Goal: Information Seeking & Learning: Find specific fact

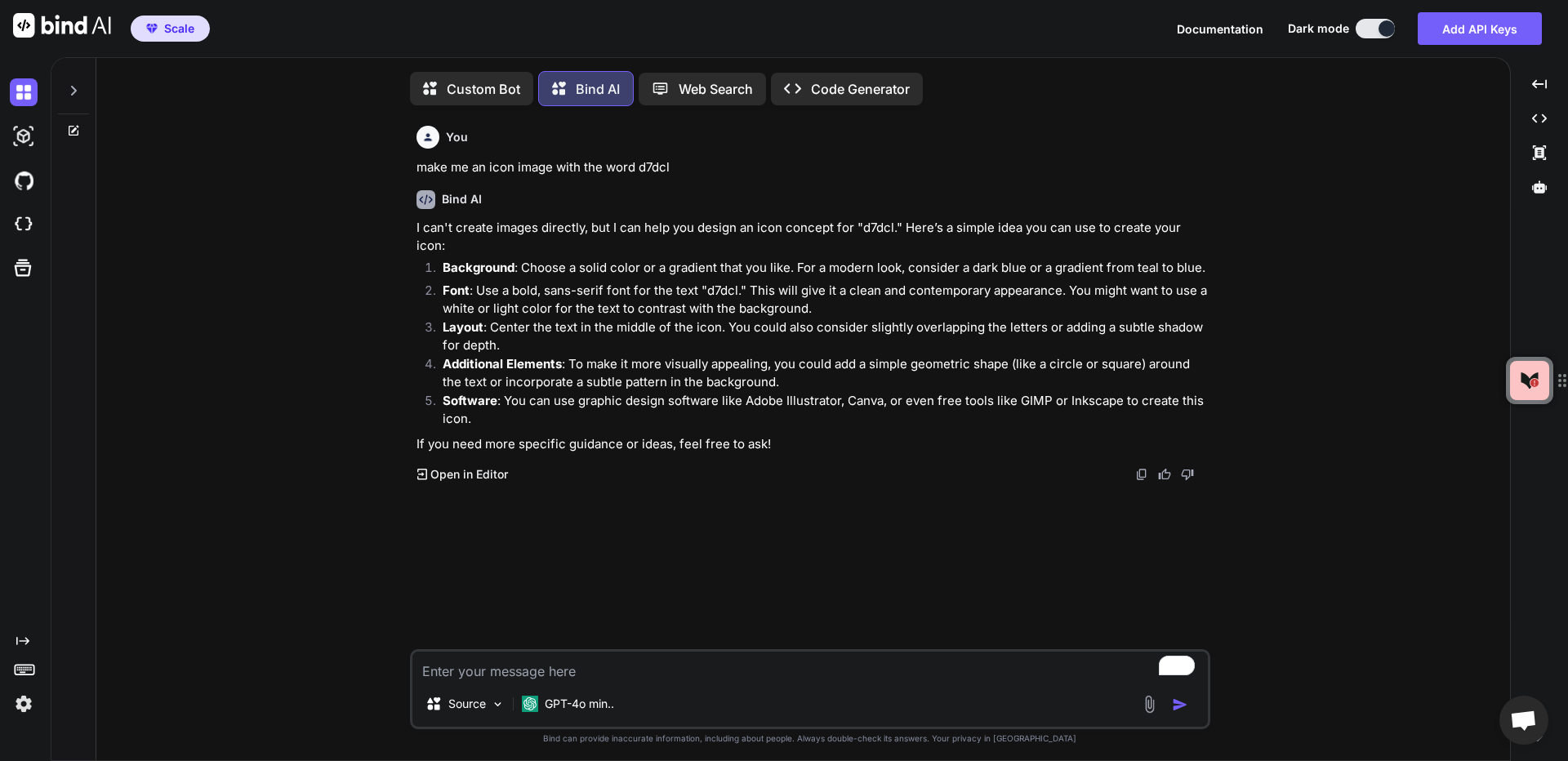
scroll to position [9, 0]
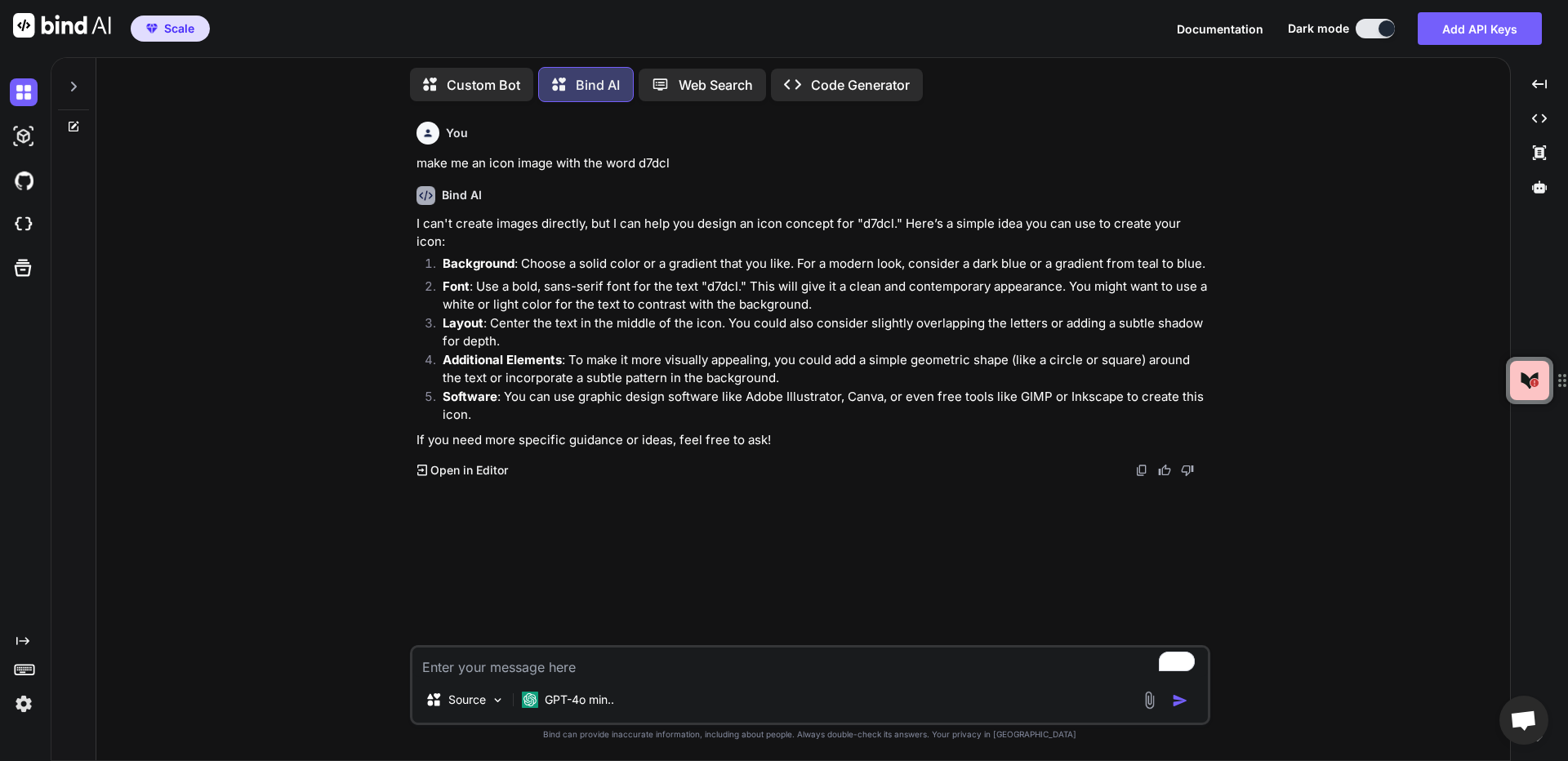
type textarea "w"
type textarea "x"
type textarea "wh"
type textarea "x"
type textarea "why"
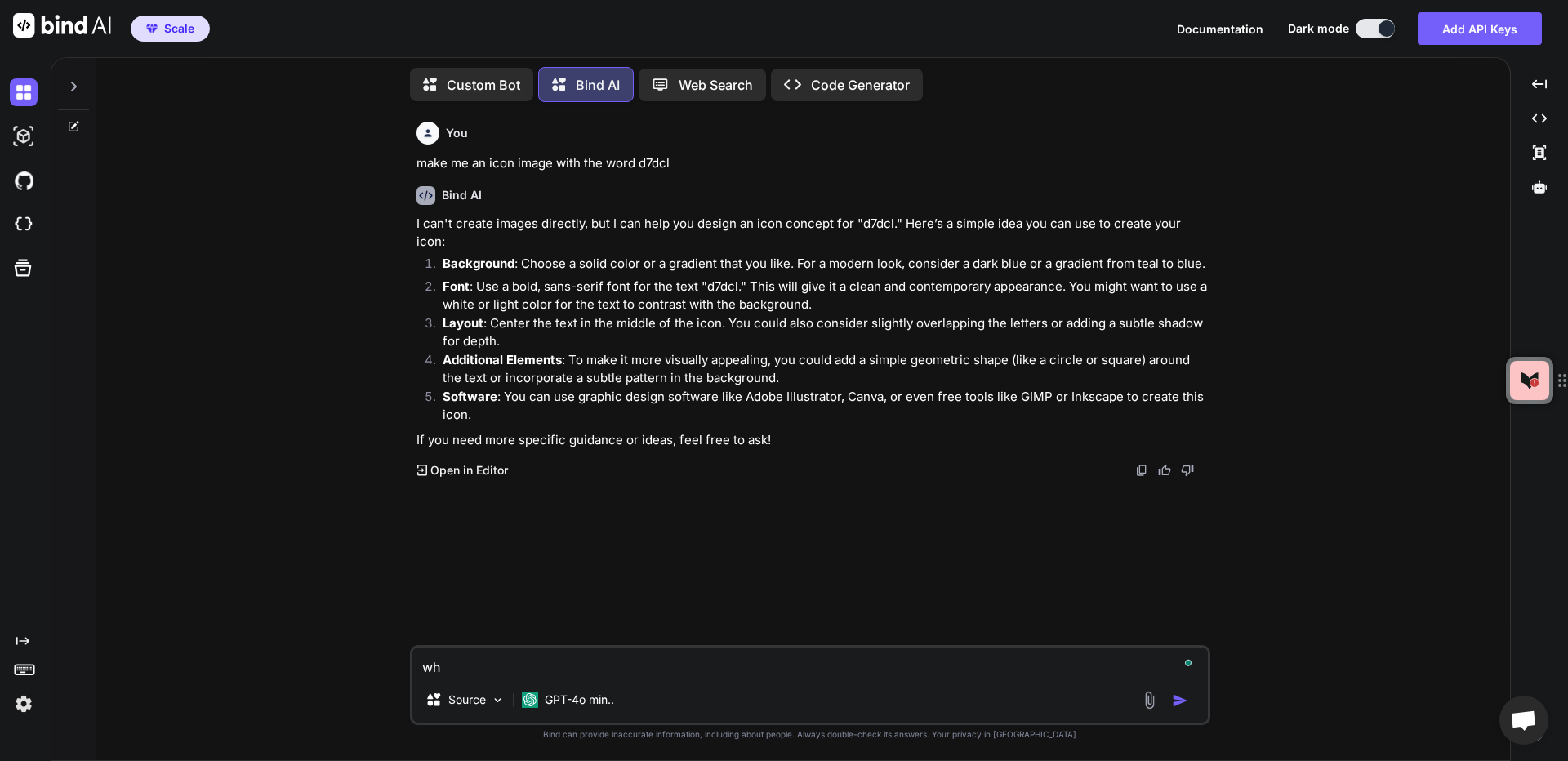
type textarea "x"
type textarea "why"
type textarea "x"
type textarea "why w"
type textarea "x"
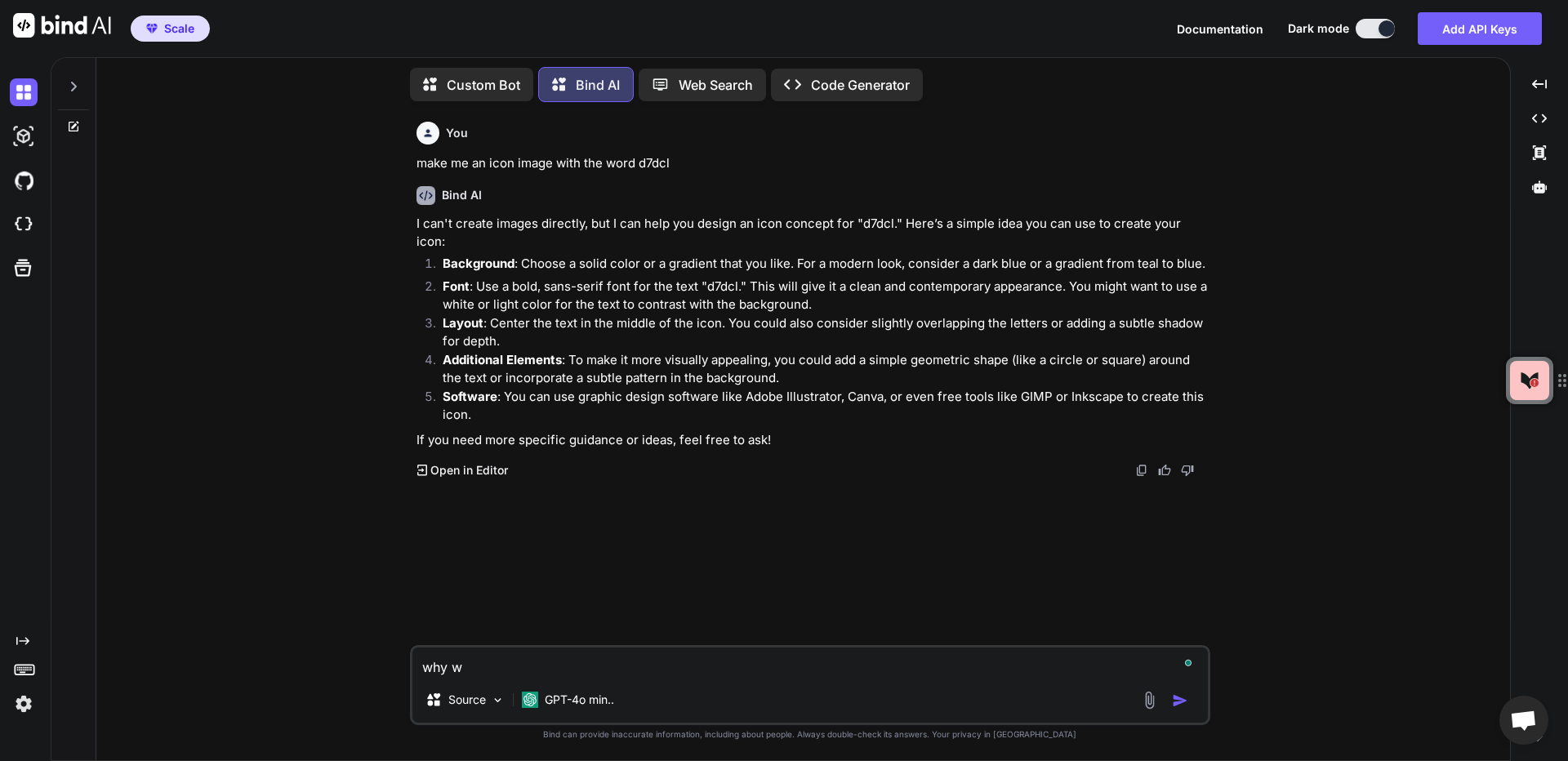
type textarea "why we"
type textarea "x"
type textarea "why [PERSON_NAME]"
type textarea "x"
type textarea "why [PERSON_NAME]"
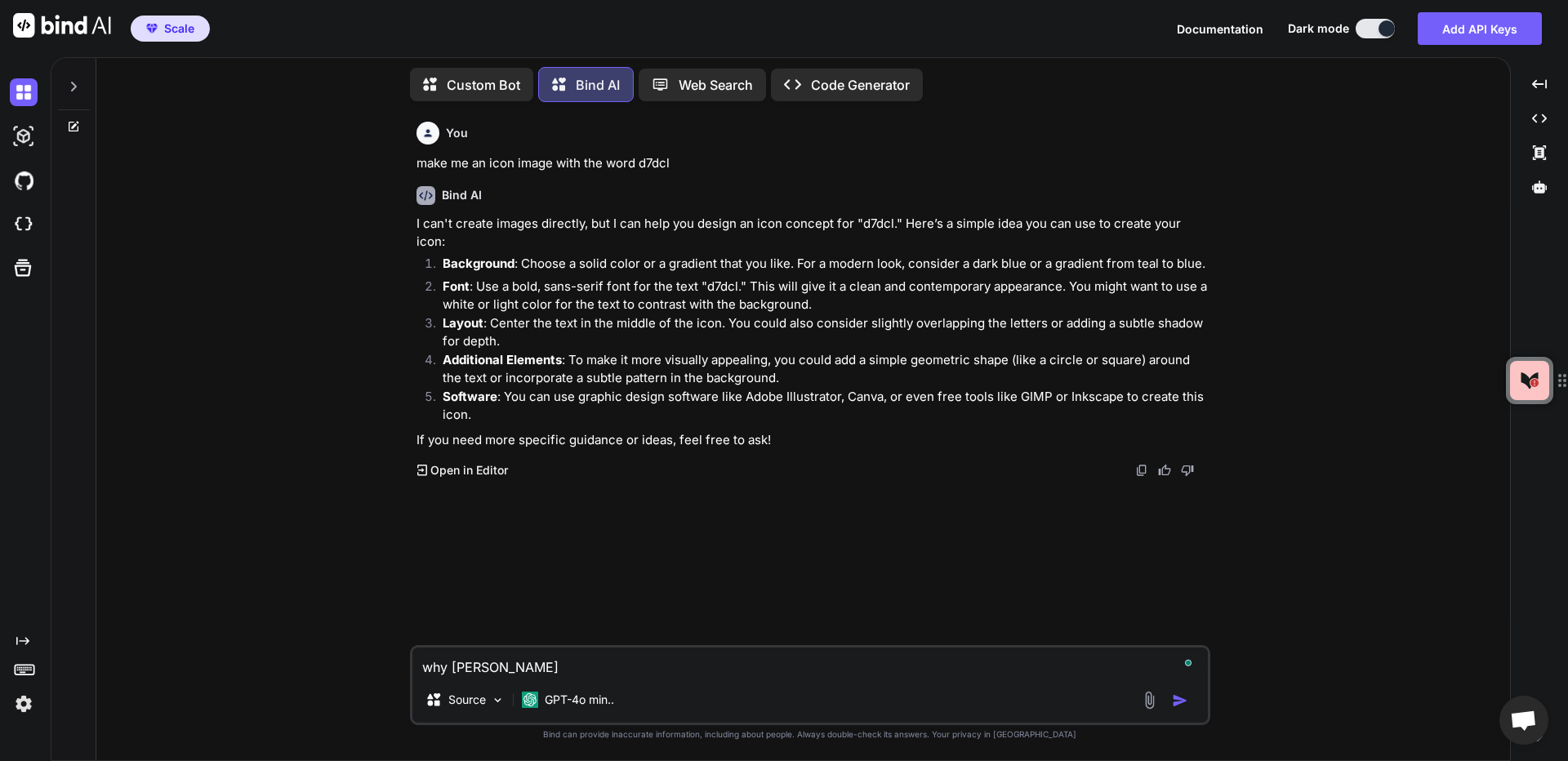
type textarea "x"
type textarea "why [PERSON_NAME]"
type textarea "x"
type textarea "why [PERSON_NAME]"
type textarea "x"
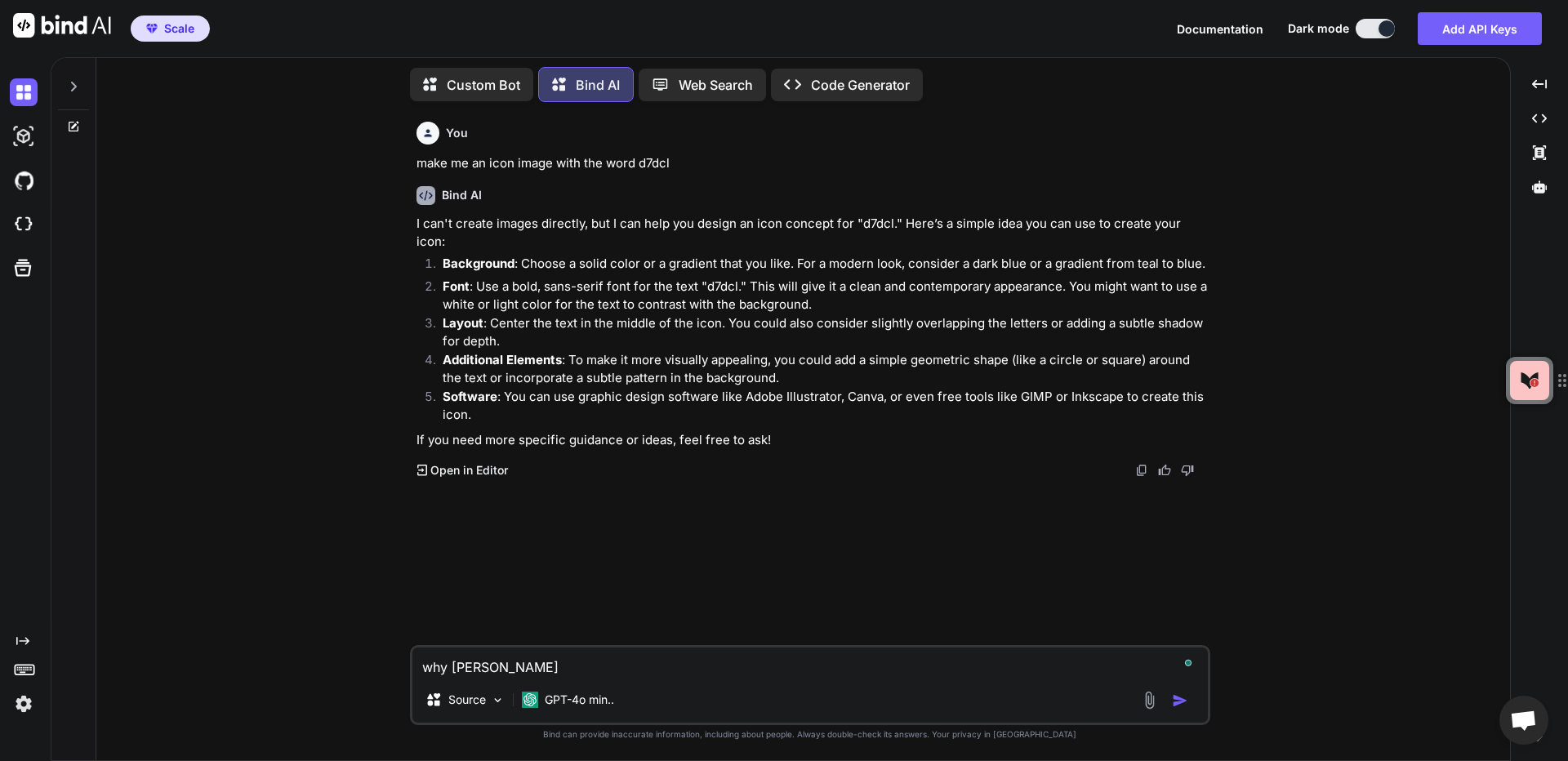
type textarea "why [PERSON_NAME]"
type textarea "x"
type textarea "why we"
type textarea "x"
type textarea "why w"
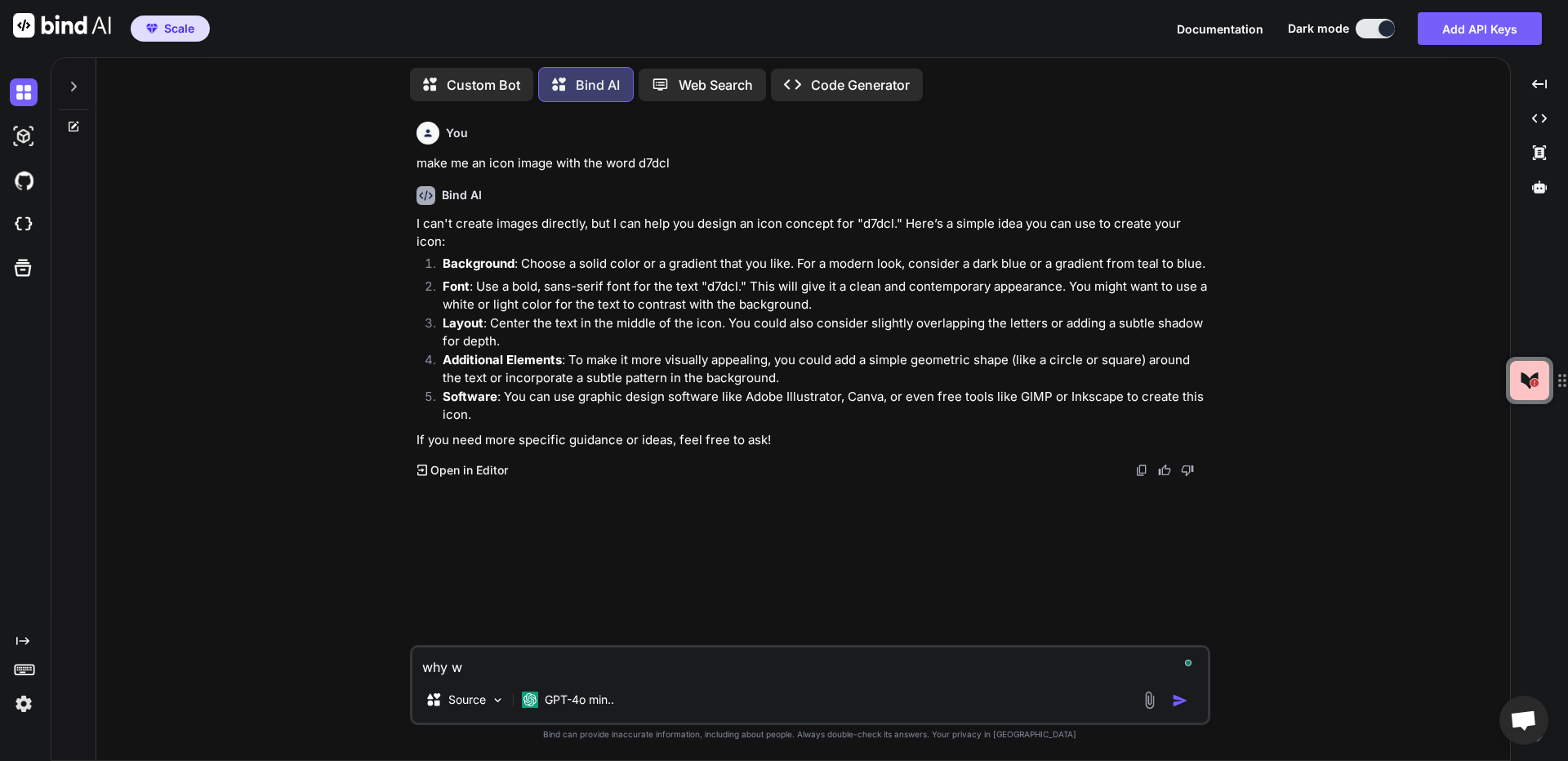
type textarea "x"
type textarea "why wh"
type textarea "x"
type textarea "why whe"
type textarea "x"
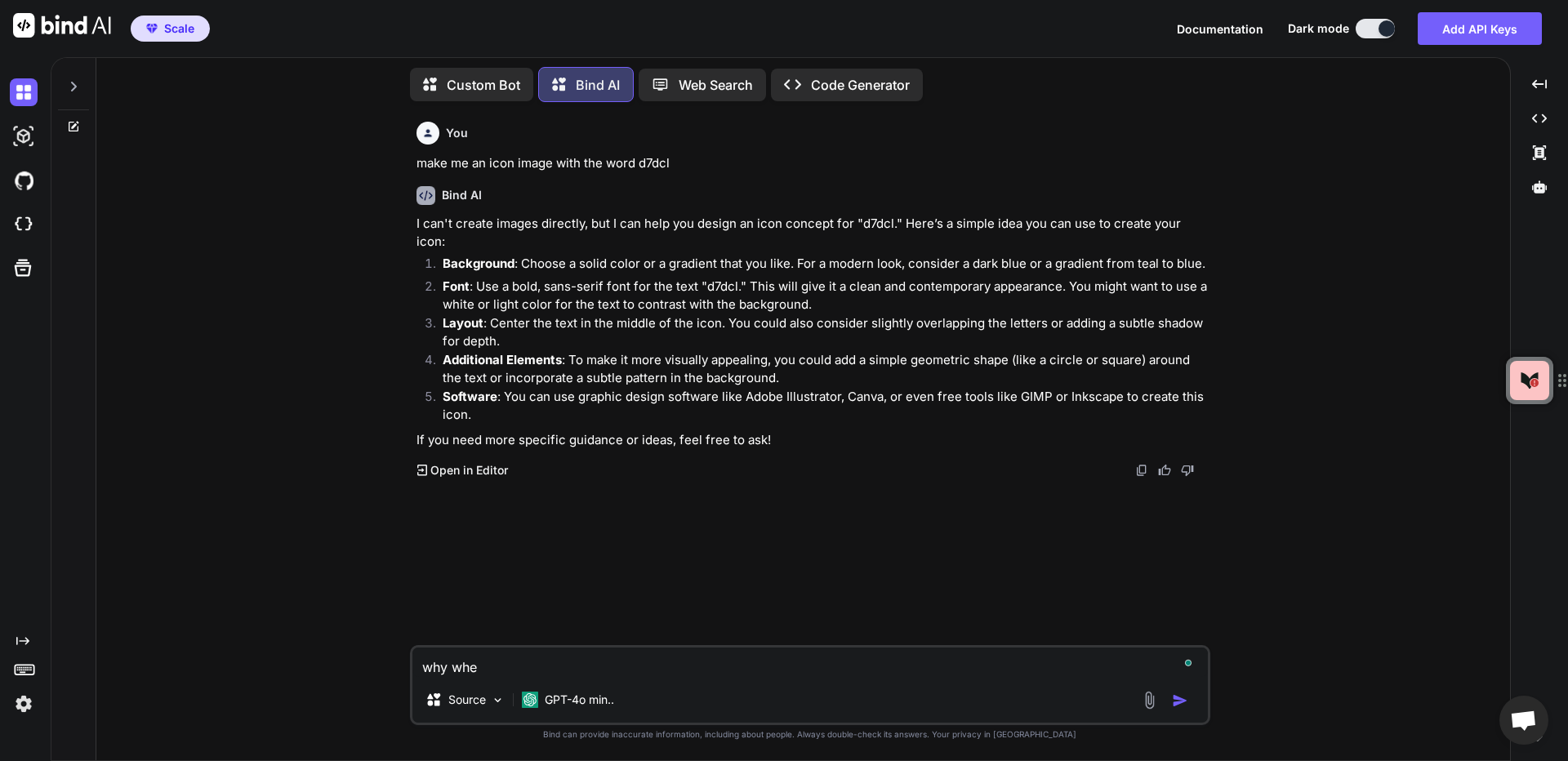
type textarea "why when"
type textarea "x"
type textarea "why when"
type textarea "x"
type textarea "why when i"
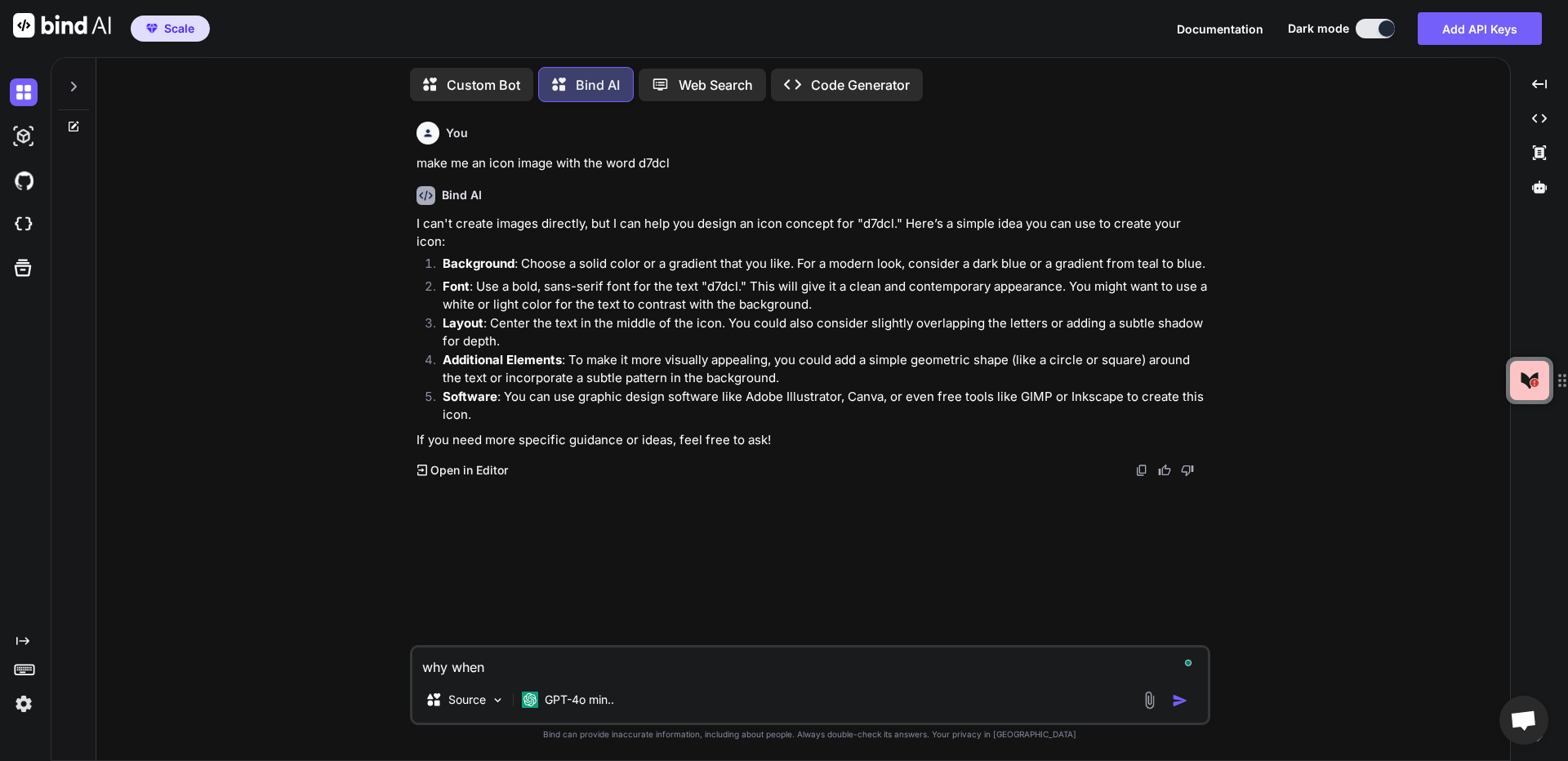
type textarea "x"
type textarea "why when i"
type textarea "x"
type textarea "why when i r"
type textarea "x"
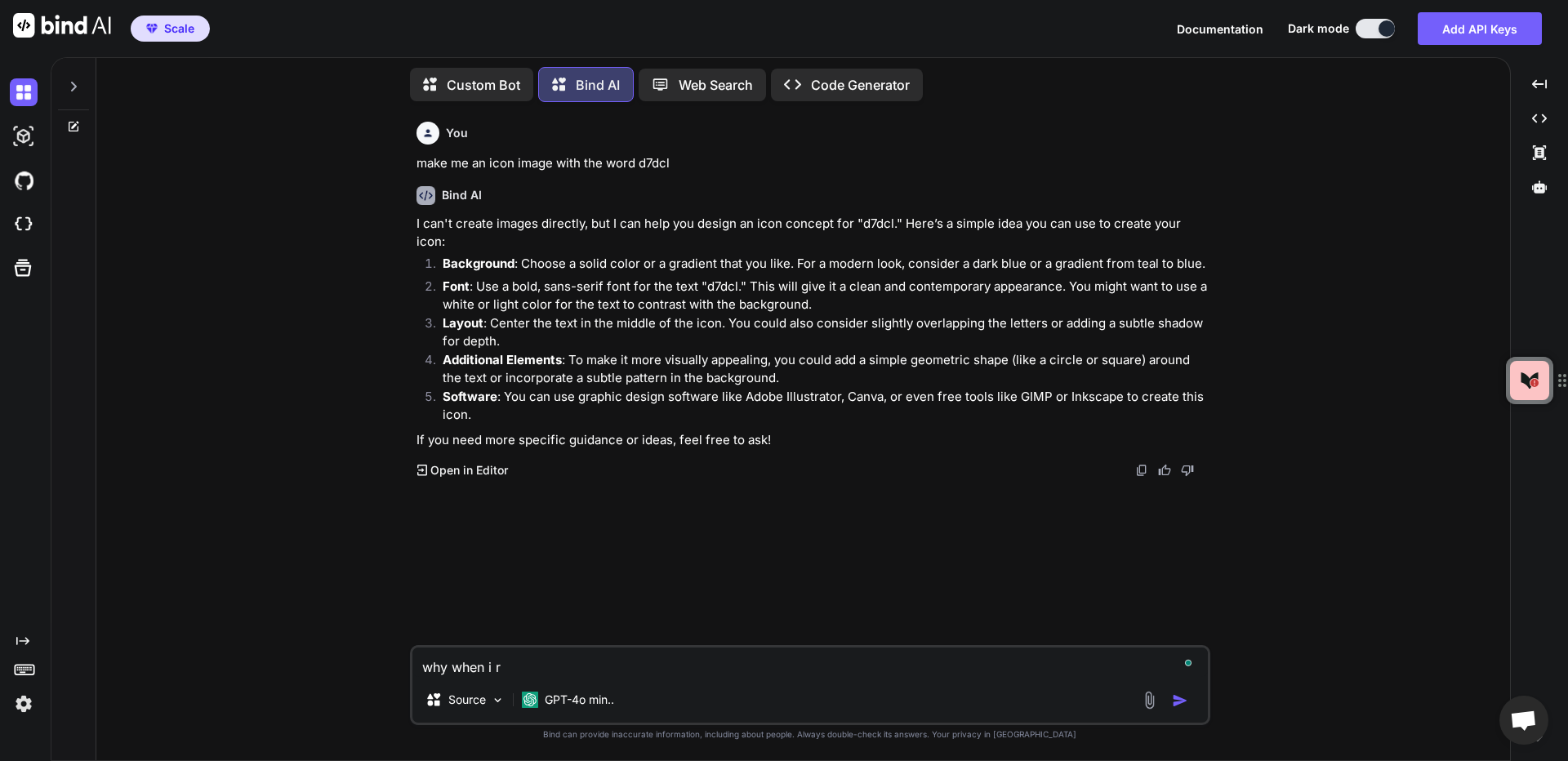
type textarea "why when i ru"
type textarea "x"
type textarea "why when i run"
type textarea "x"
type textarea "why when i run"
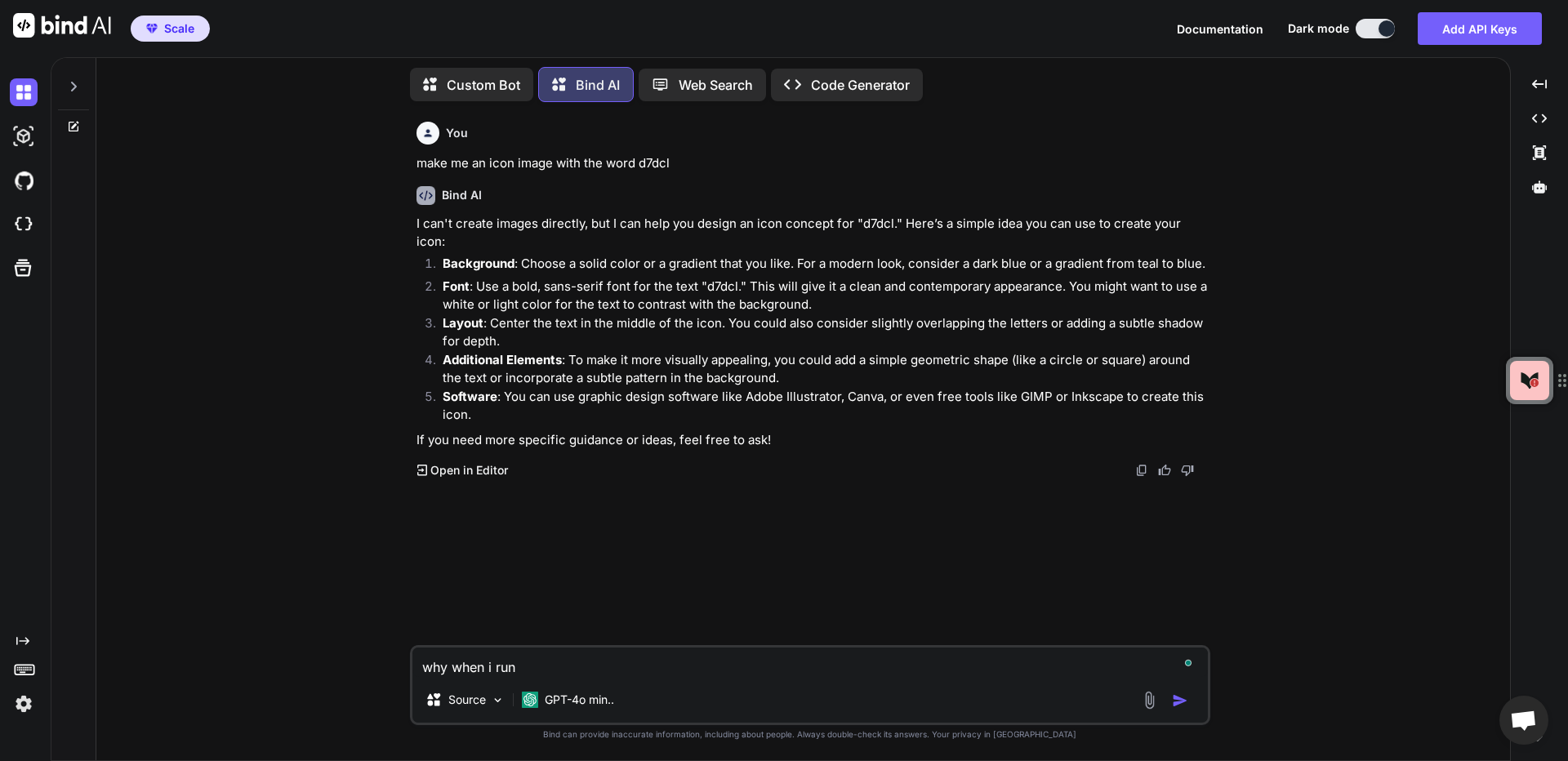
type textarea "x"
type textarea "why when i run i"
type textarea "x"
type textarea "why when i run ic"
type textarea "x"
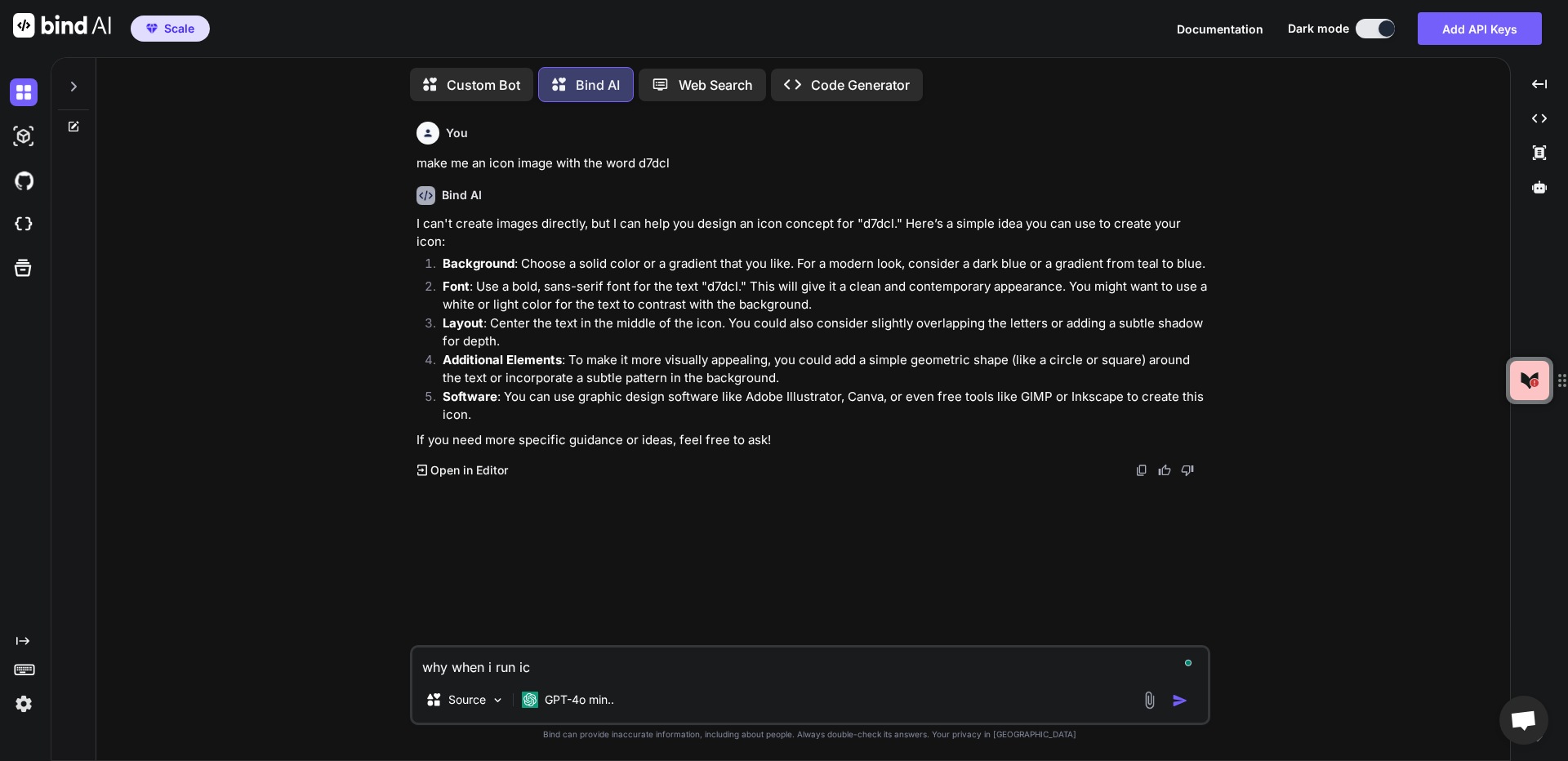
type textarea "why when i run ica"
type textarea "x"
type textarea "why when i run icac"
type textarea "x"
type textarea "why when i run icacl"
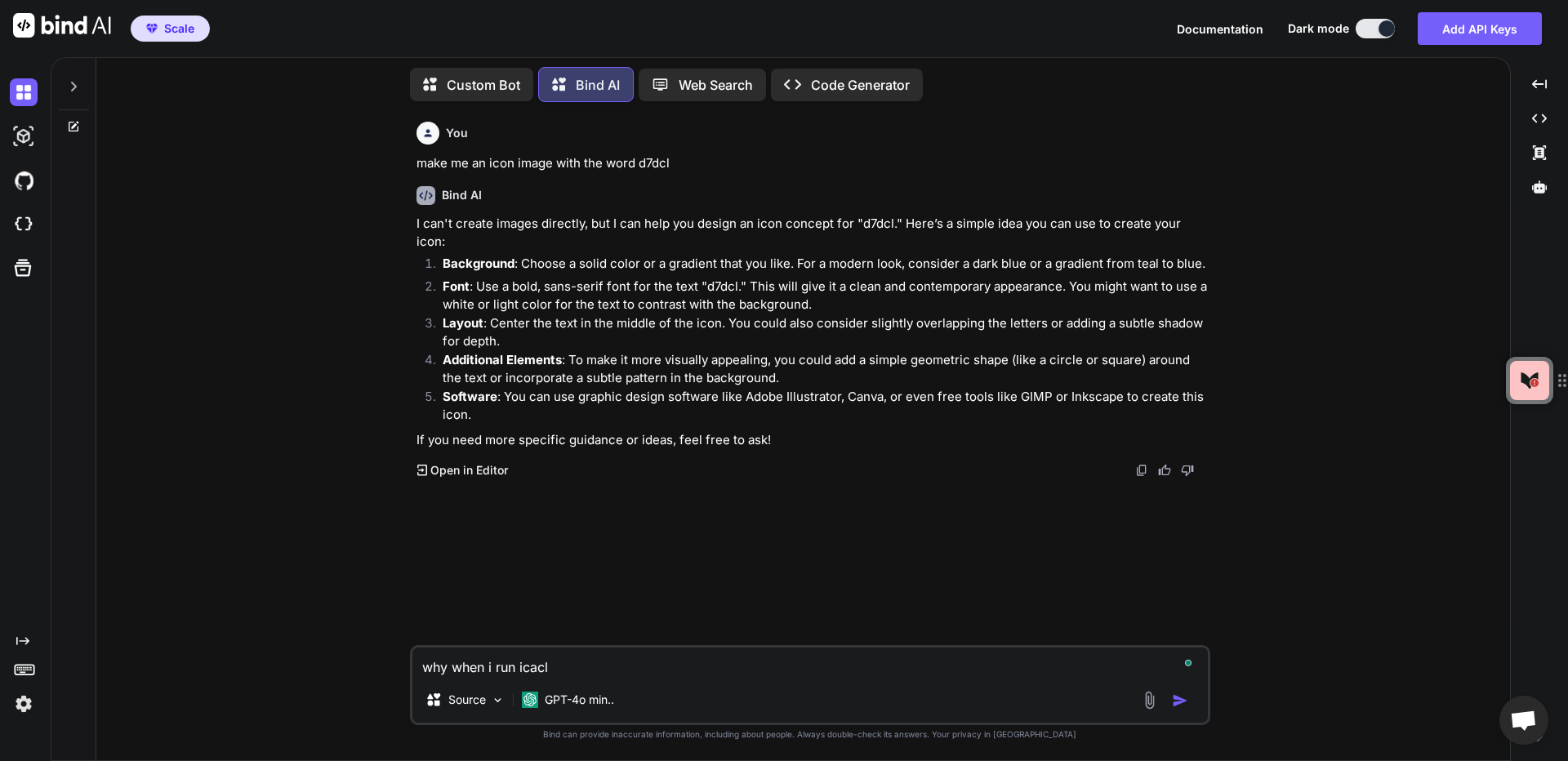
type textarea "x"
type textarea "why when i run icacls"
type textarea "x"
type textarea "why when i run icacls"
type textarea "x"
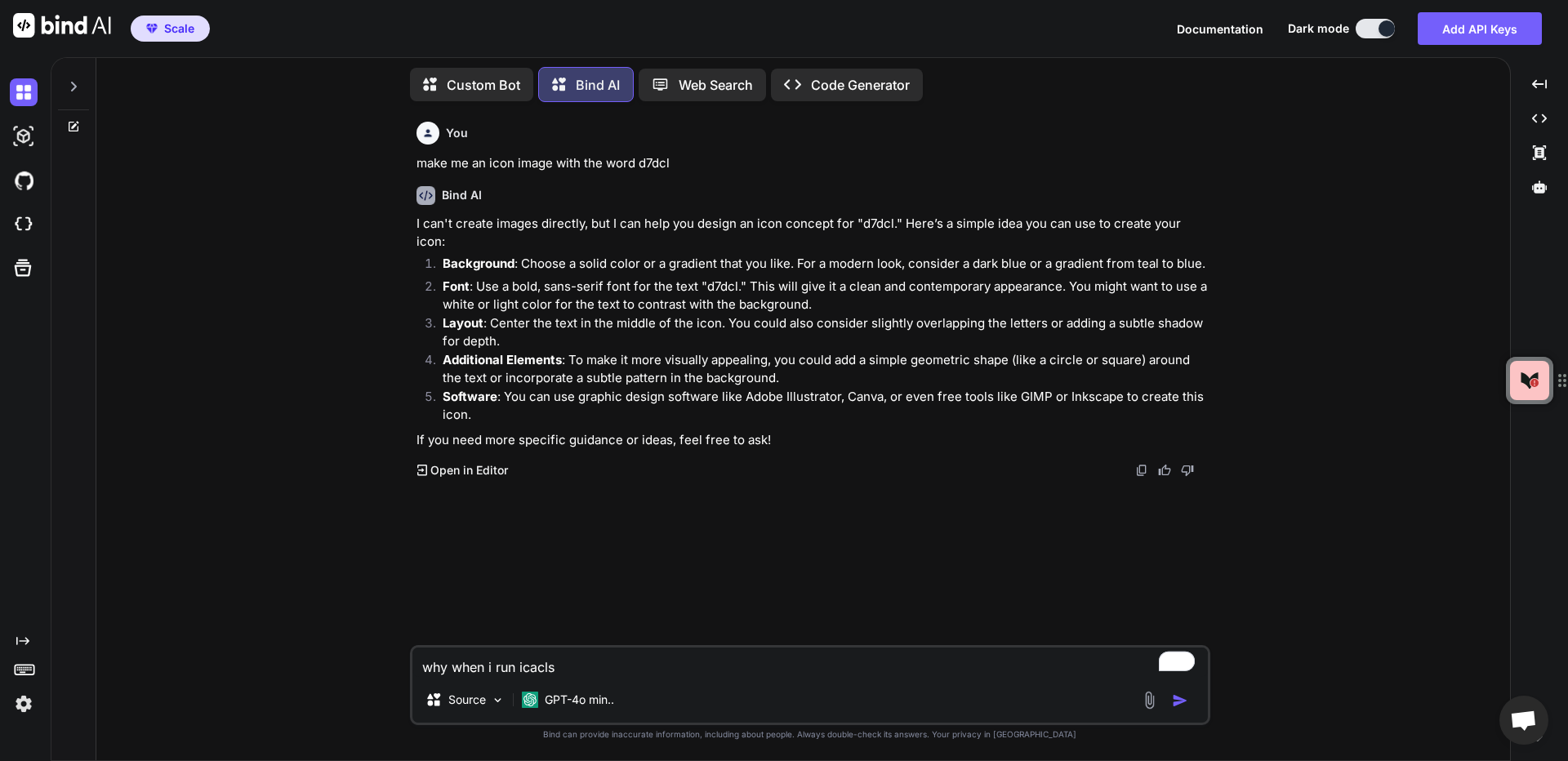
type textarea "why when i run icacls d"
type textarea "x"
type textarea "why when i run icacls d:"
type textarea "x"
type textarea "why when i run icacls d:\"
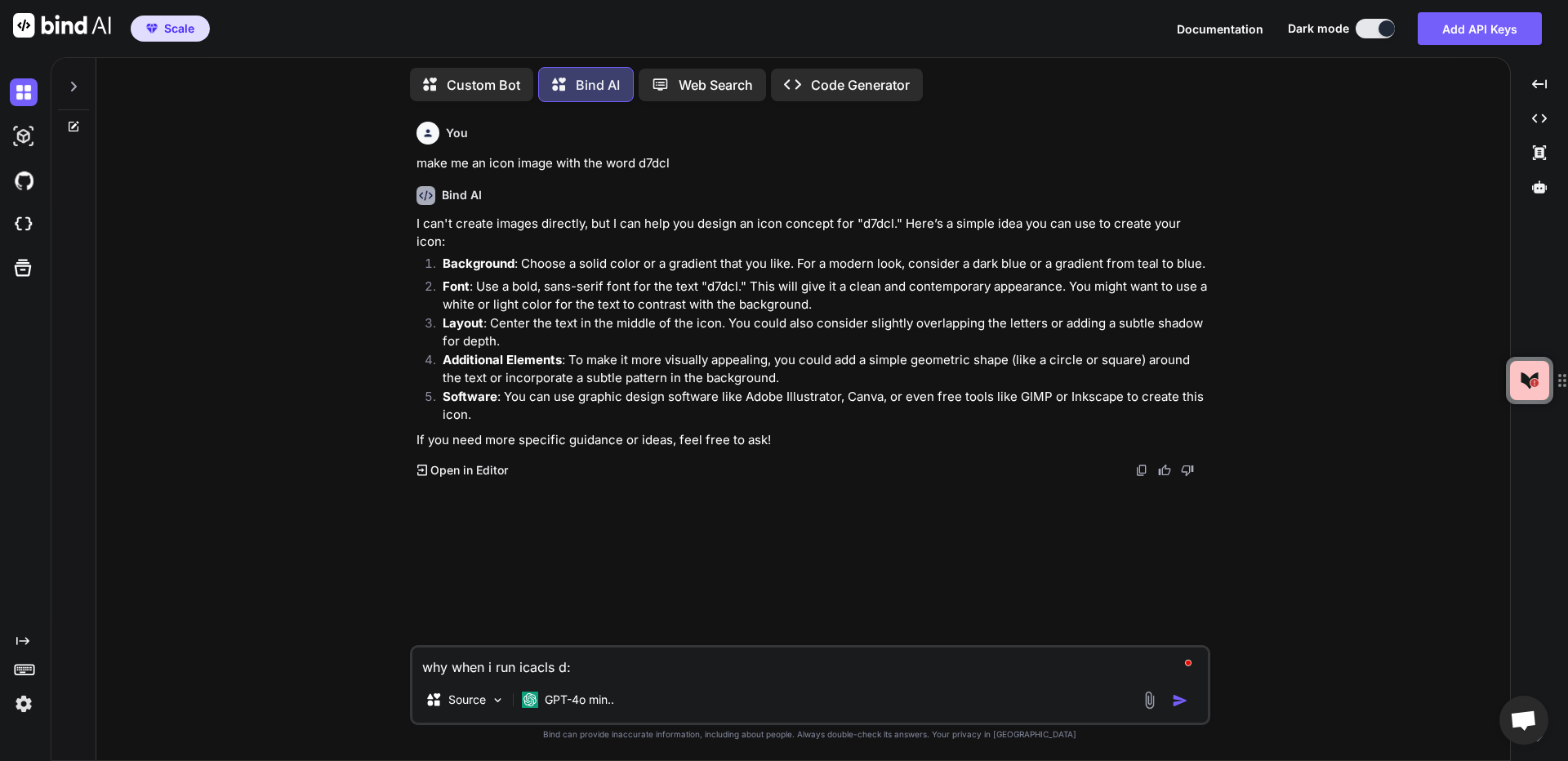
type textarea "x"
type textarea "why when i run icacls d:\c"
type textarea "x"
type textarea "why when i run icacls d:\co"
type textarea "x"
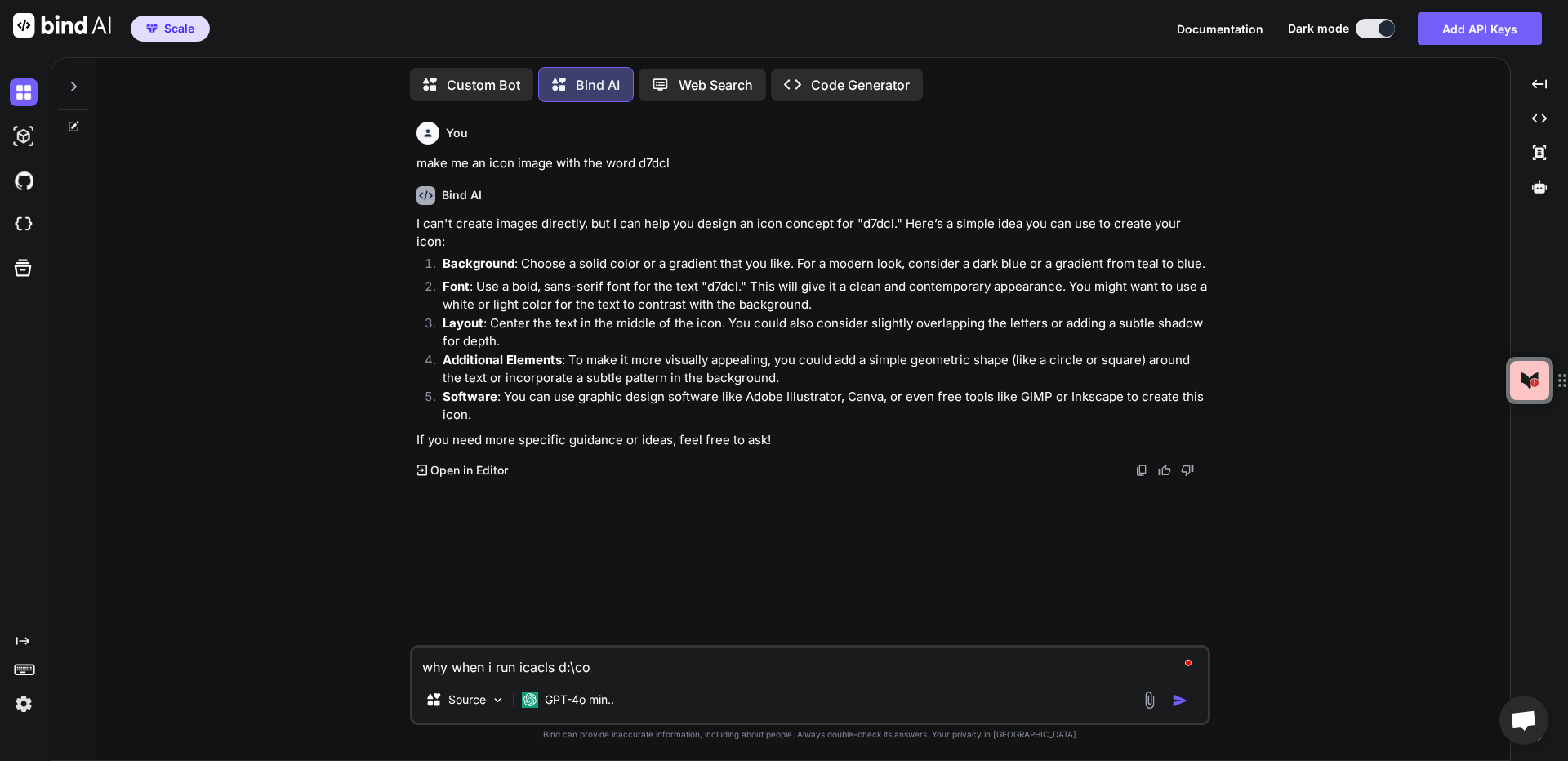
type textarea "why when i run icacls d:\con"
type textarea "x"
type textarea "why when i run icacls d:\conf"
type textarea "x"
type textarea "why when i run icacls d:\conf."
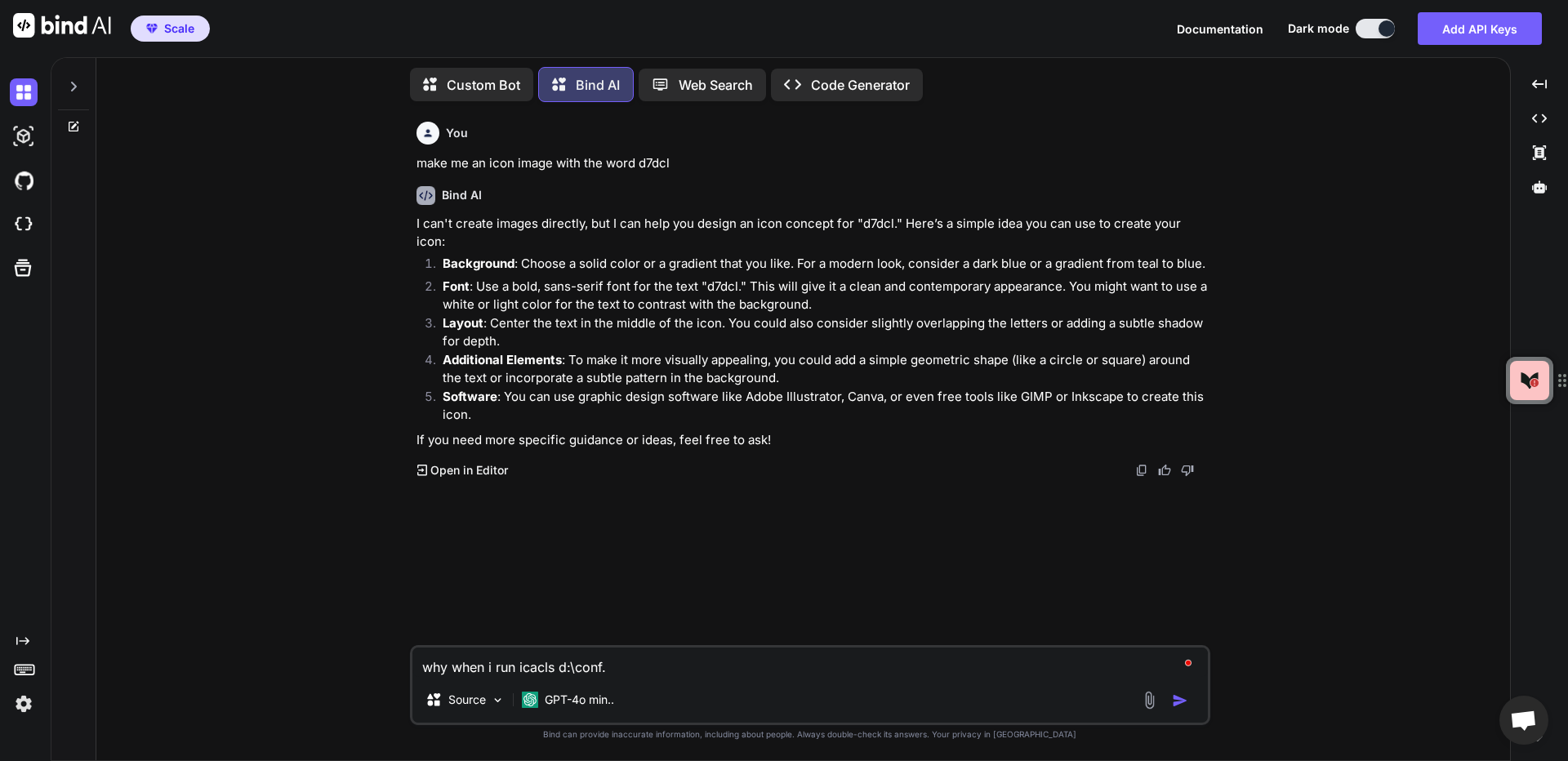
type textarea "x"
type textarea "why when i run icacls d:\conf"
type textarea "x"
type textarea "why when i run icacls d:\confi"
type textarea "x"
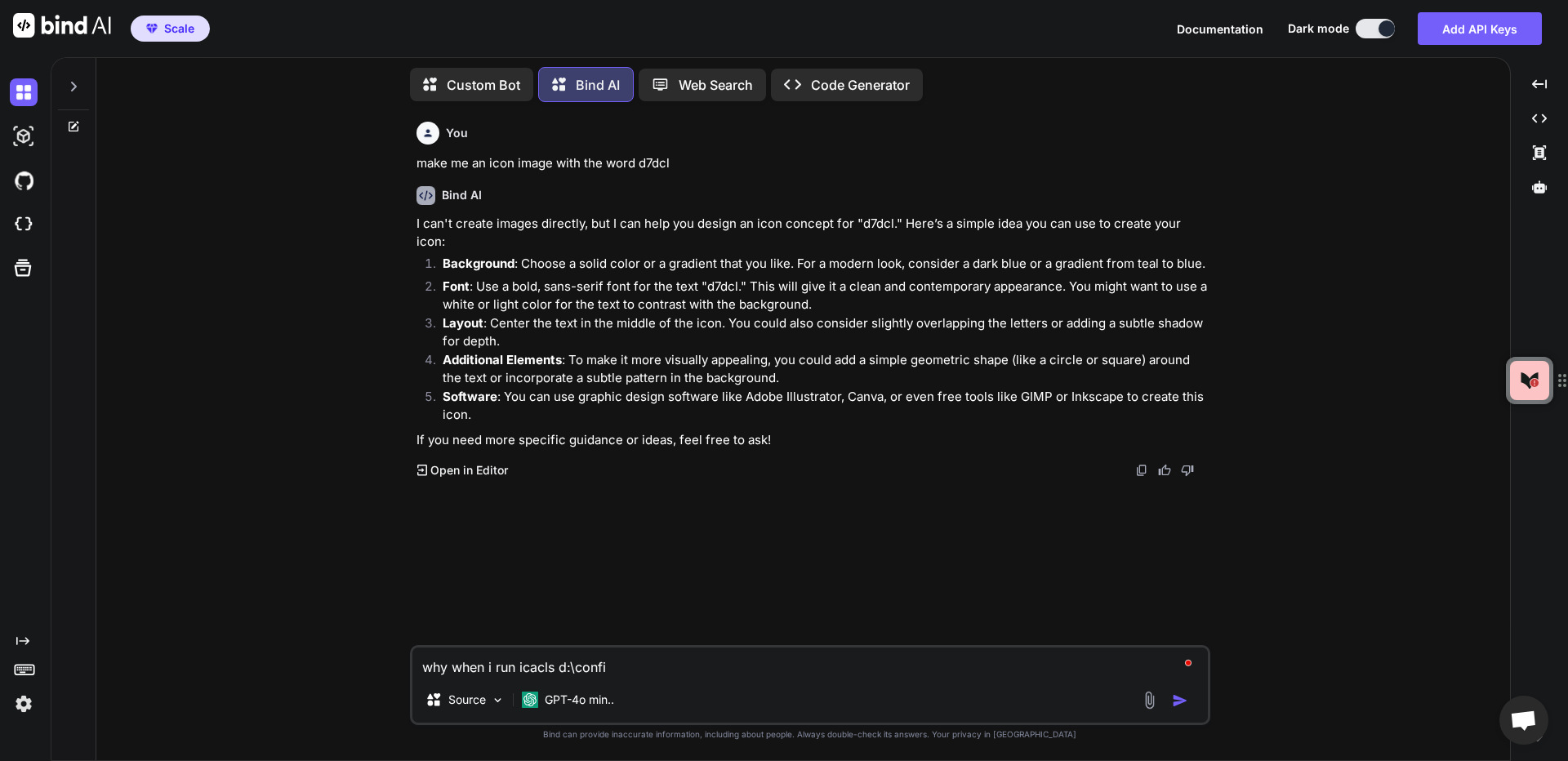
type textarea "why when i run icacls d:\config"
type textarea "x"
type textarea "why when i run icacls d:\config."
type textarea "x"
type textarea "why when i run icacls d:\config.m"
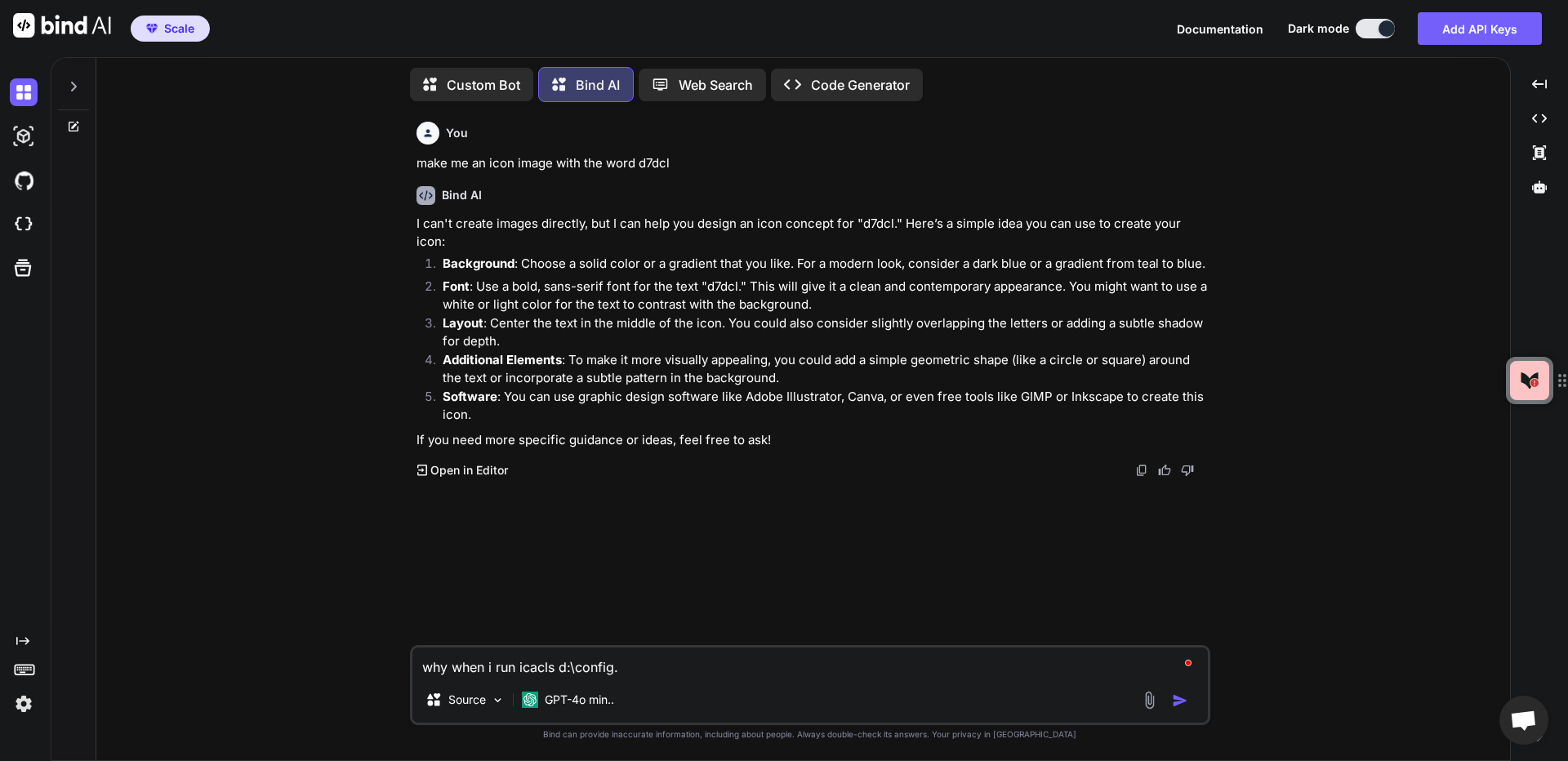
type textarea "x"
type textarea "why when i run icacls d:\[DOMAIN_NAME]"
type textarea "x"
type textarea "why when i run icacls d:\config.msi"
type textarea "x"
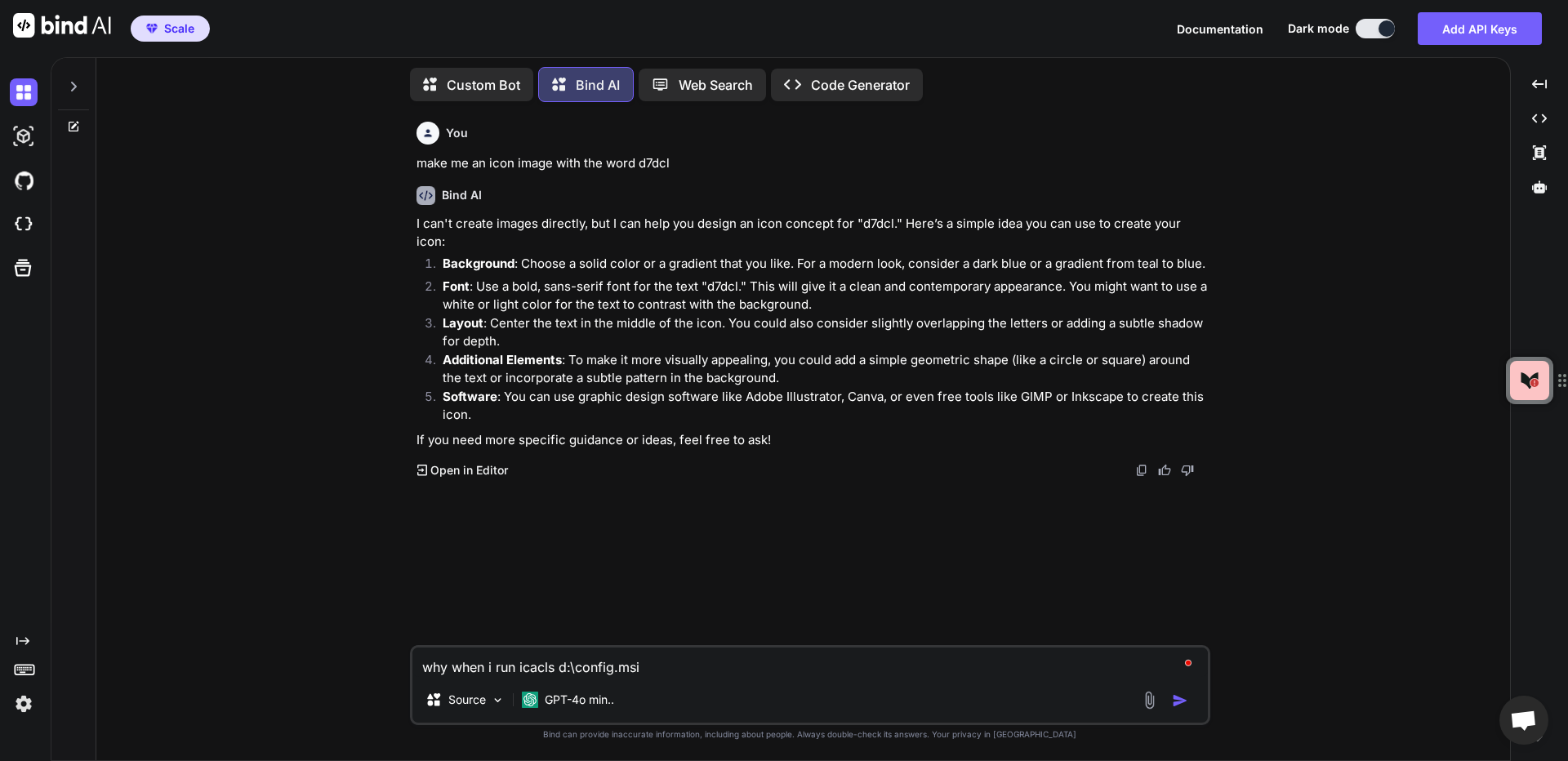
type textarea "why when i run icacls d:\config.msi,"
type textarea "x"
type textarea "why when i run icacls d:\config.msi,"
type textarea "x"
type textarea "why when i run icacls d:\config.msi, i"
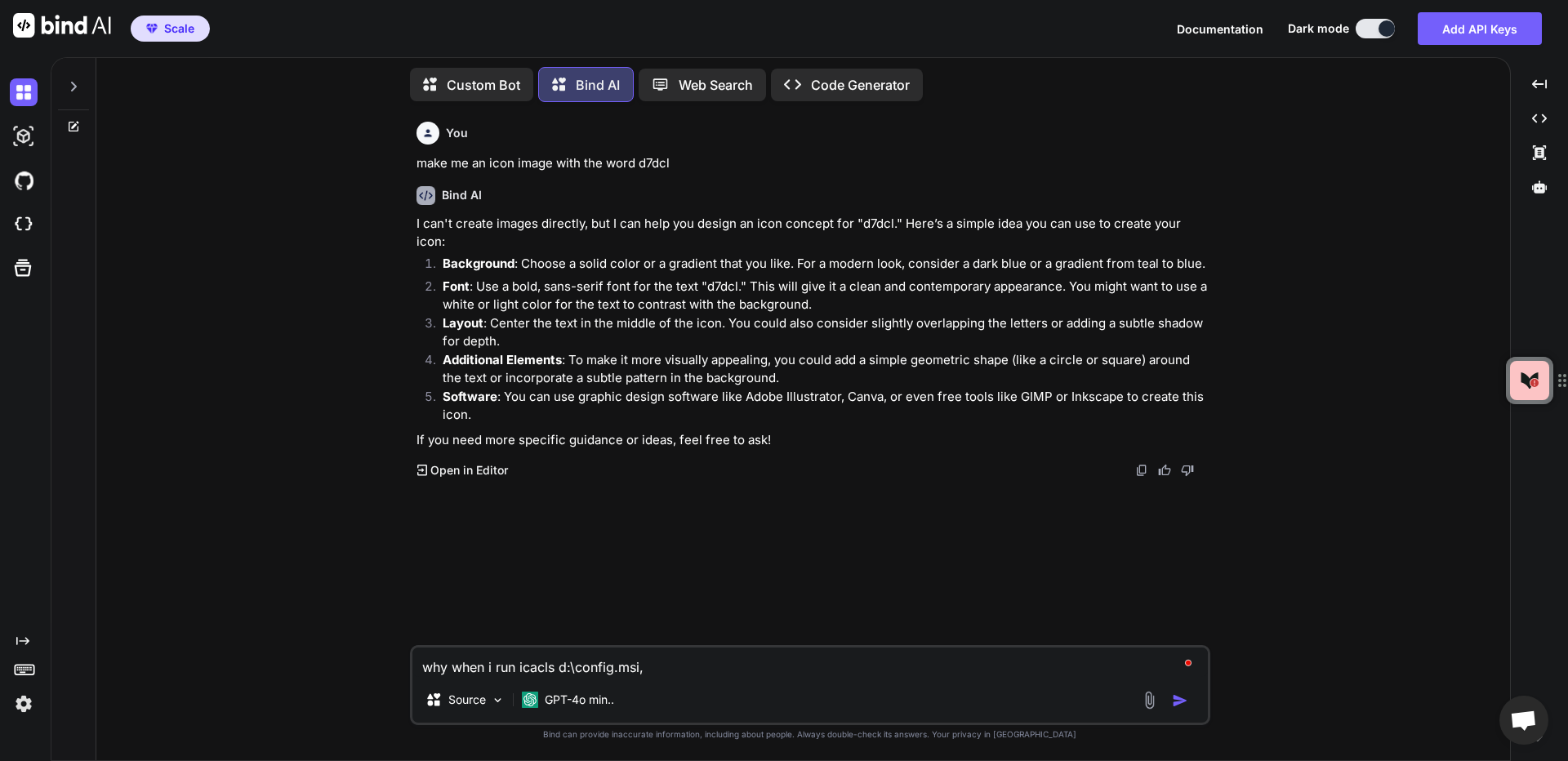
type textarea "x"
type textarea "why when i run icacls d:\config.msi, i"
type textarea "x"
type textarea "why when i run icacls d:\config.msi, i g"
type textarea "x"
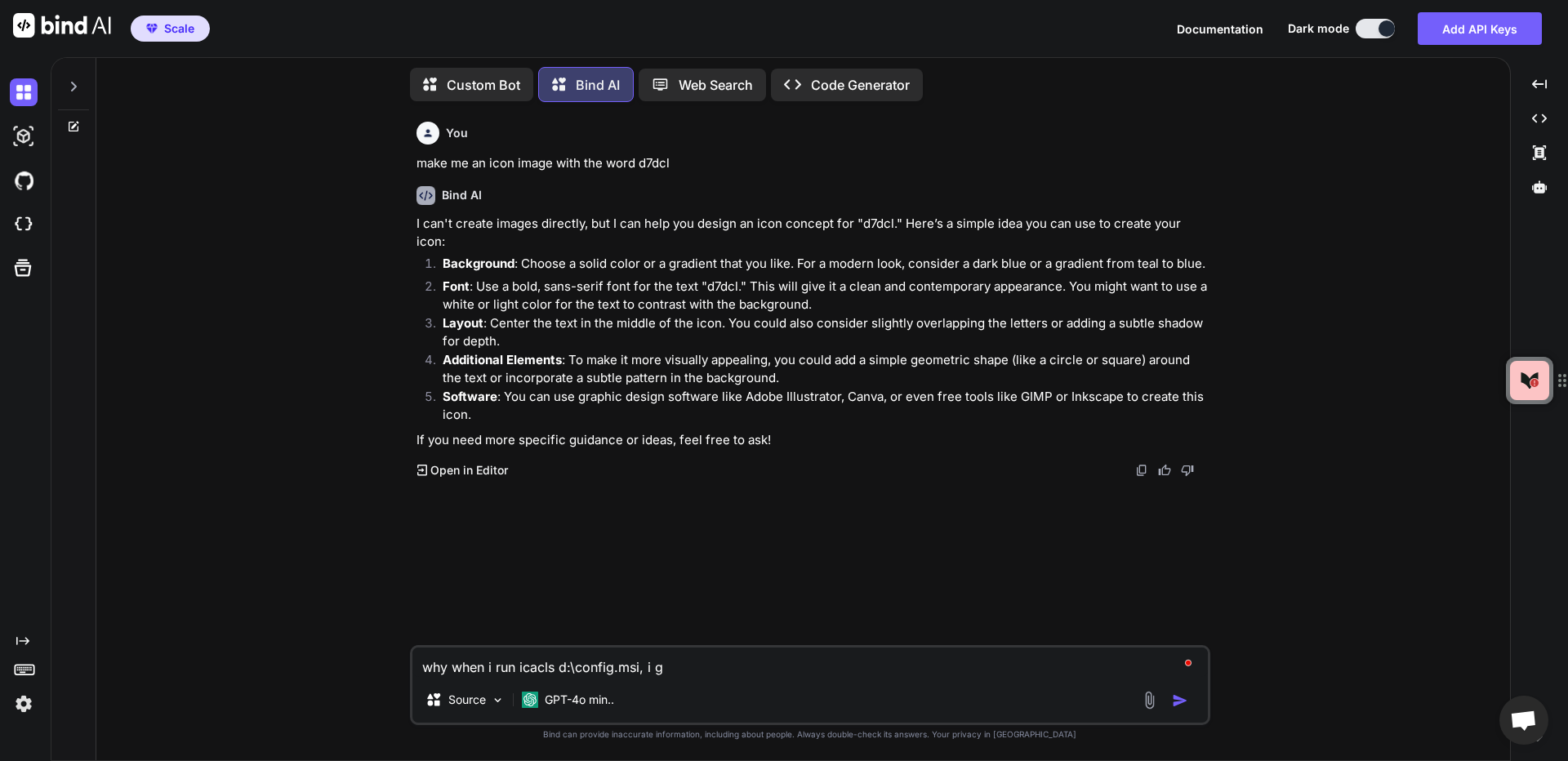
type textarea "why when i run icacls d:\config.msi, i ge"
type textarea "x"
type textarea "why when i run icacls d:\config.msi, i get"
type textarea "x"
type textarea "why when i run icacls d:\config.msi, i get"
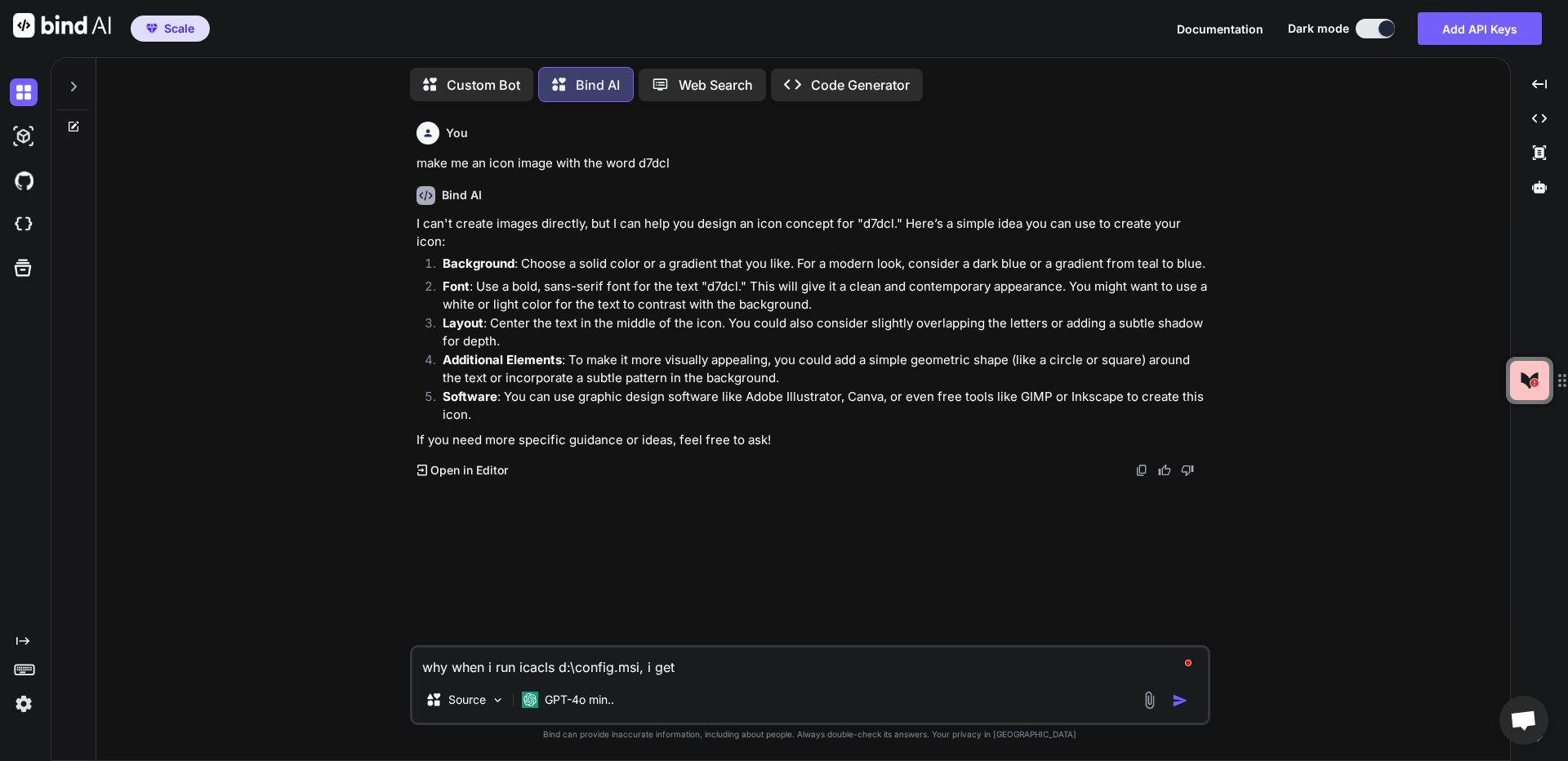
type textarea "x"
type textarea "why when i run icacls d:\config.msi, i get a"
type textarea "x"
type textarea "why when i run icacls d:\config.msi, i get ac"
type textarea "x"
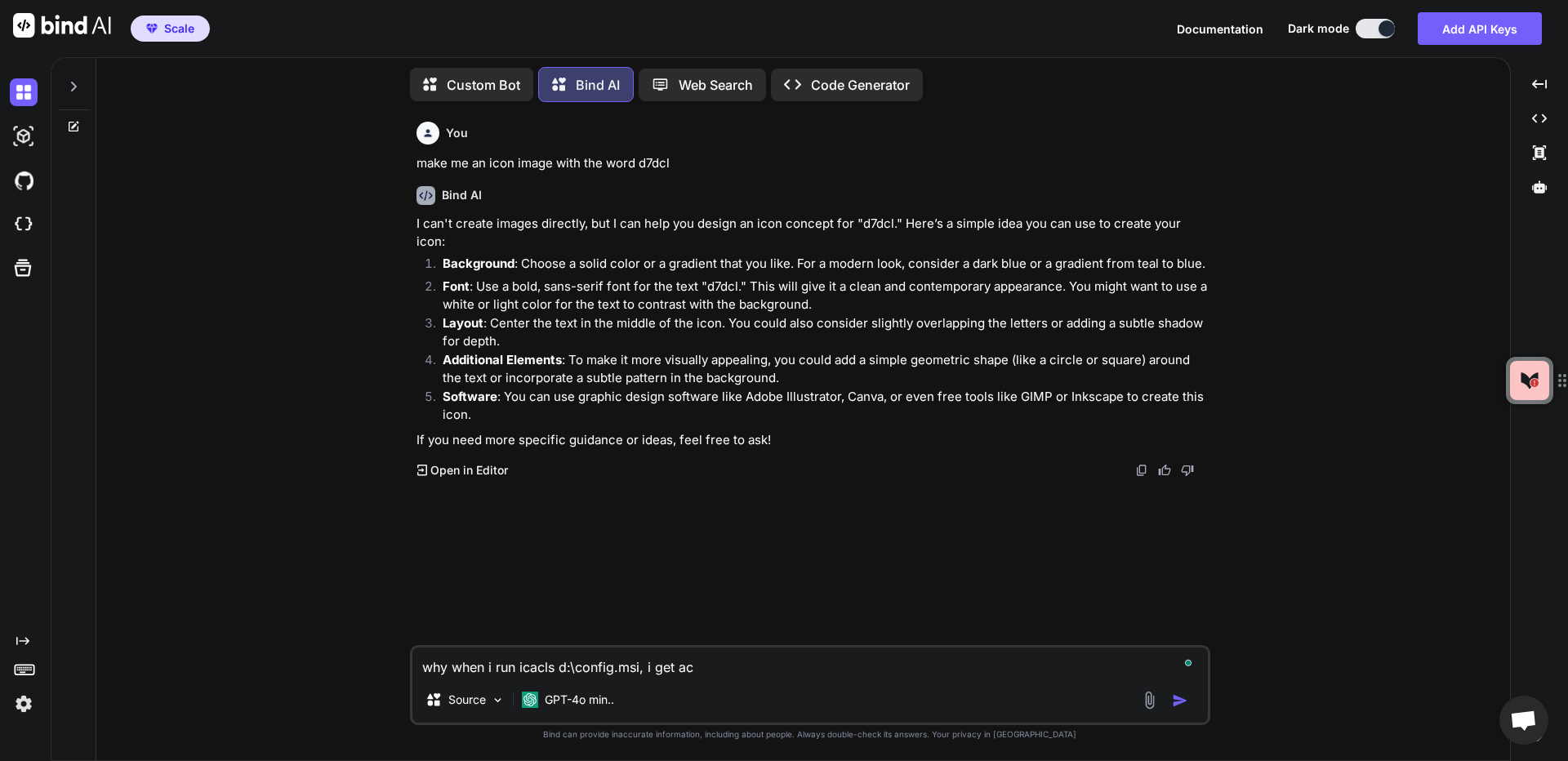
type textarea "why when i run icacls d:\config.msi, i get acc"
type textarea "x"
type textarea "why when i run icacls d:\config.msi, i get acce"
type textarea "x"
type textarea "why when i run icacls d:\config.msi, i get acces"
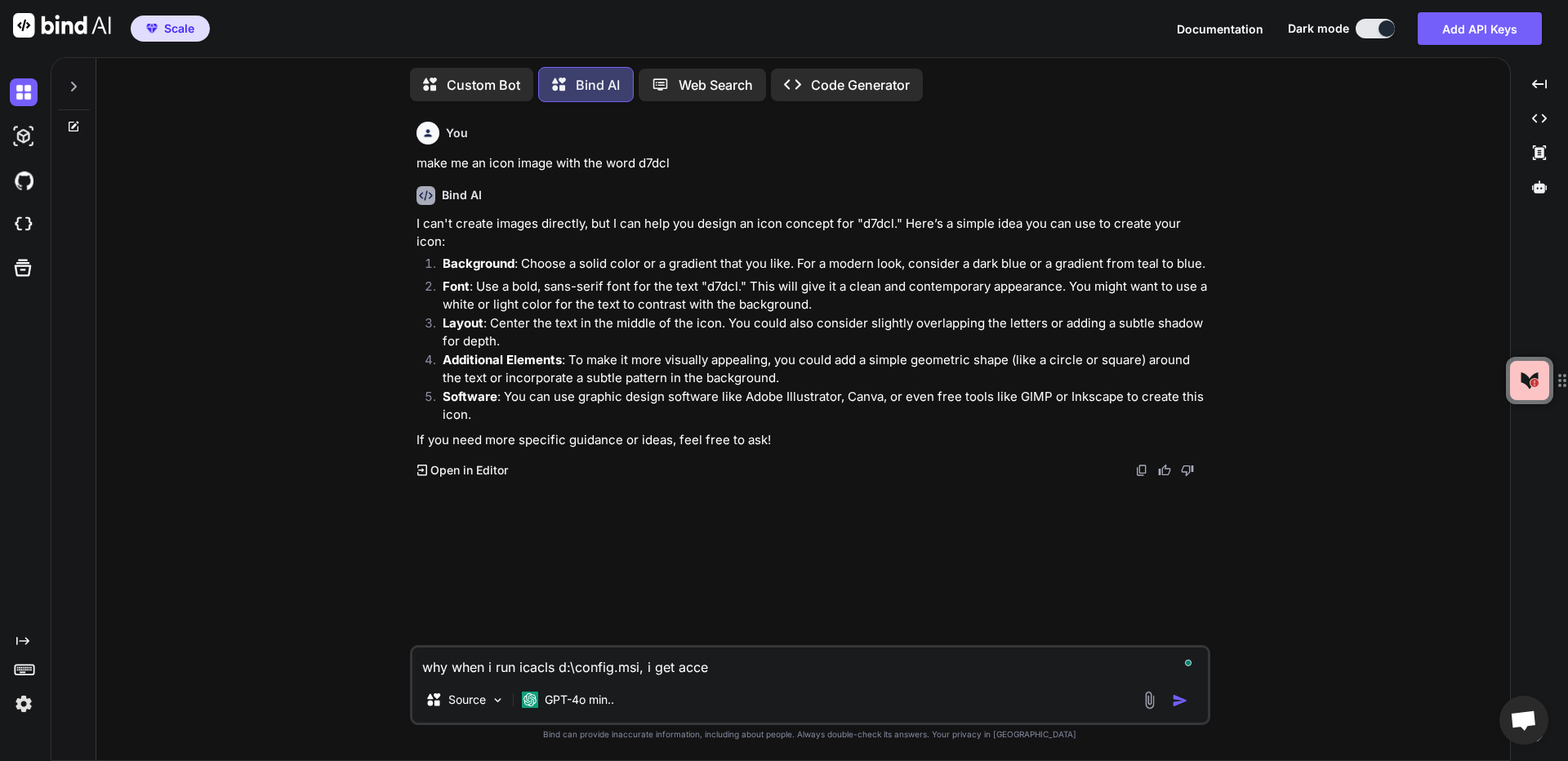
type textarea "x"
type textarea "why when i run icacls d:\config.msi, i get access"
type textarea "x"
type textarea "why when i run icacls d:\config.msi, i get access"
type textarea "x"
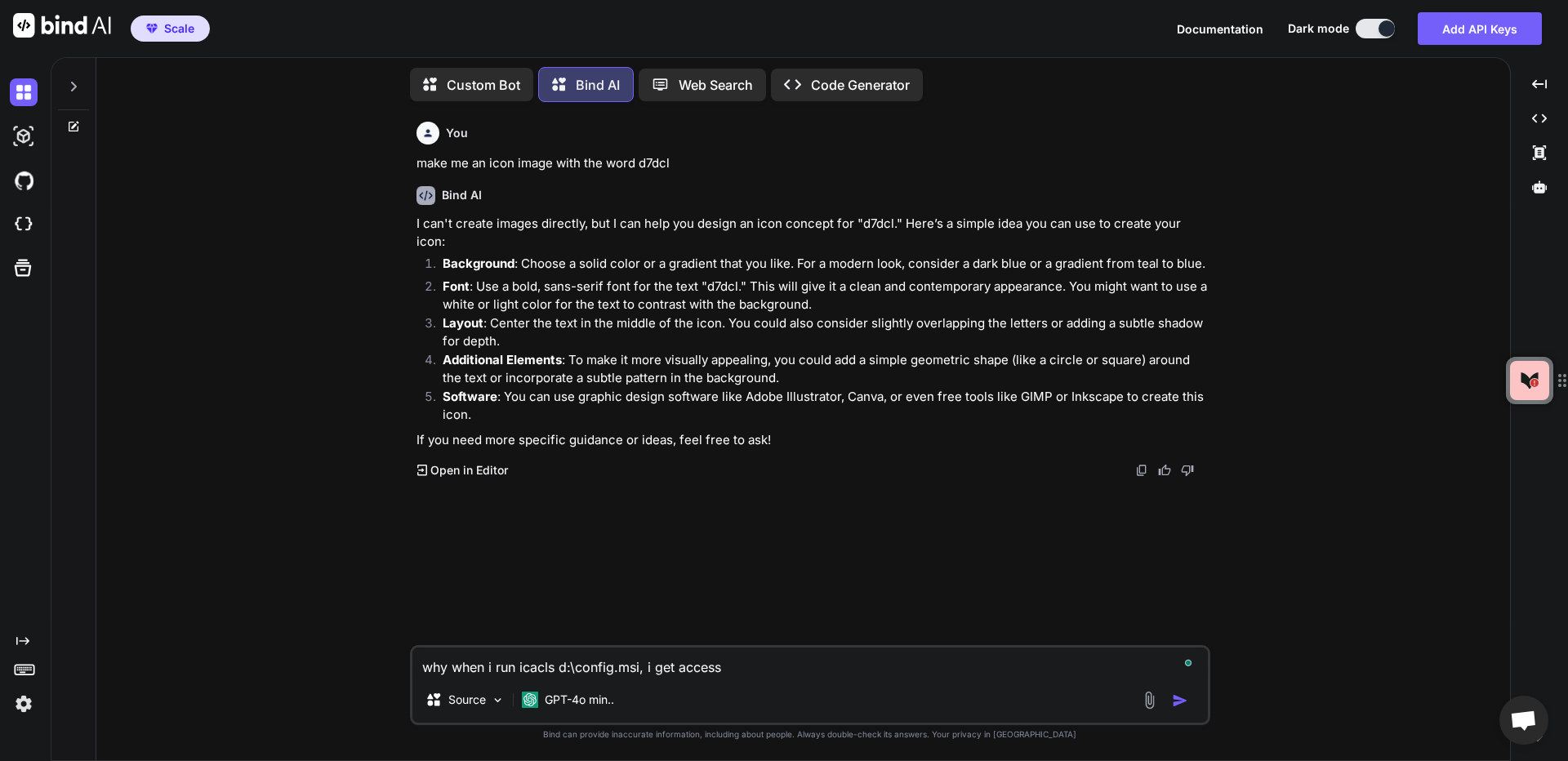
type textarea "why when i run icacls d:\config.msi, i get access d"
type textarea "x"
type textarea "why when i run icacls d:\config.msi, i get access de"
type textarea "x"
type textarea "why when i run icacls d:\config.msi, i get access den"
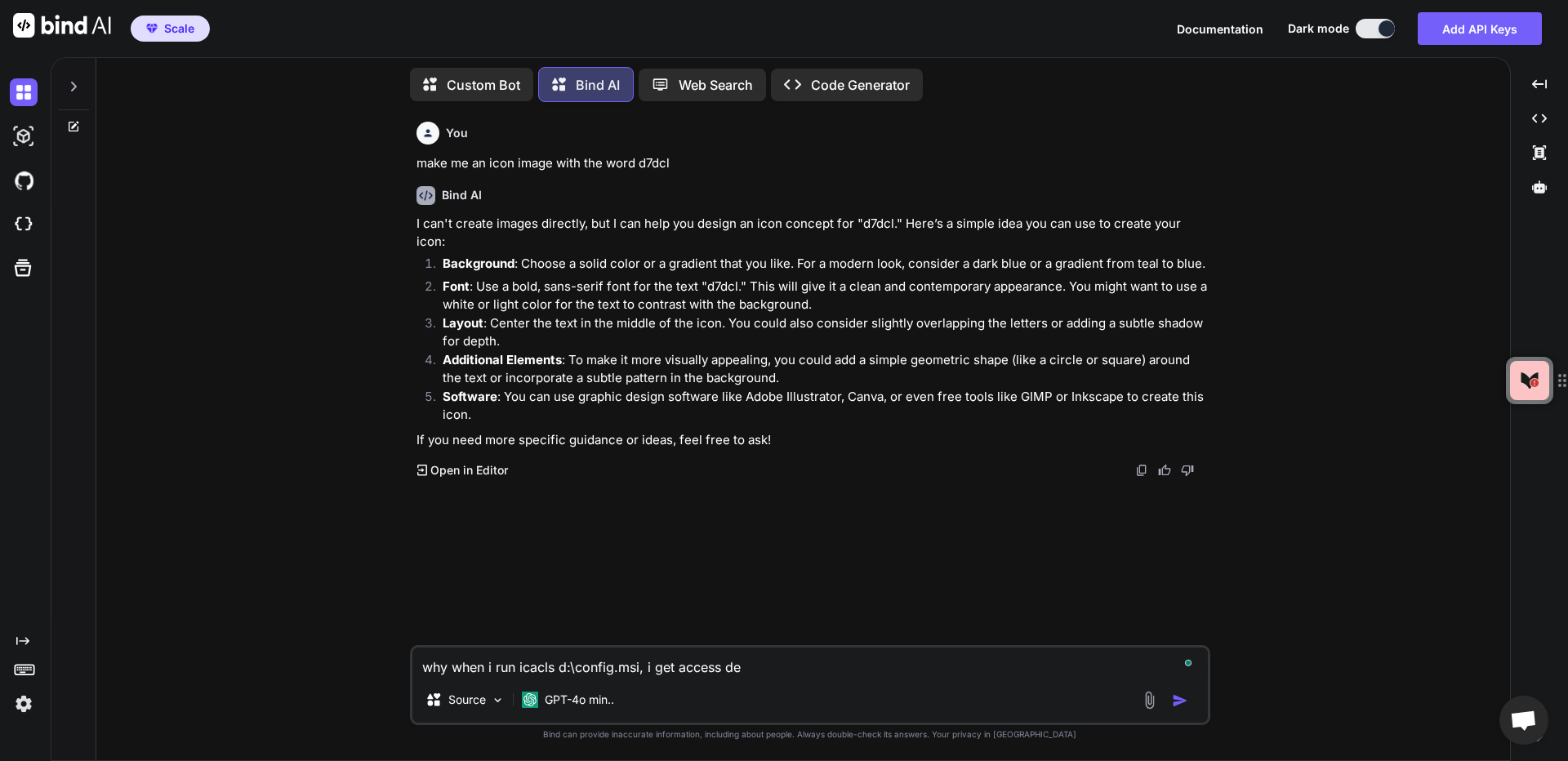
type textarea "x"
type textarea "why when i run icacls d:\config.msi, i get access deni"
type textarea "x"
type textarea "why when i run icacls d:\config.msi, i get access denie"
type textarea "x"
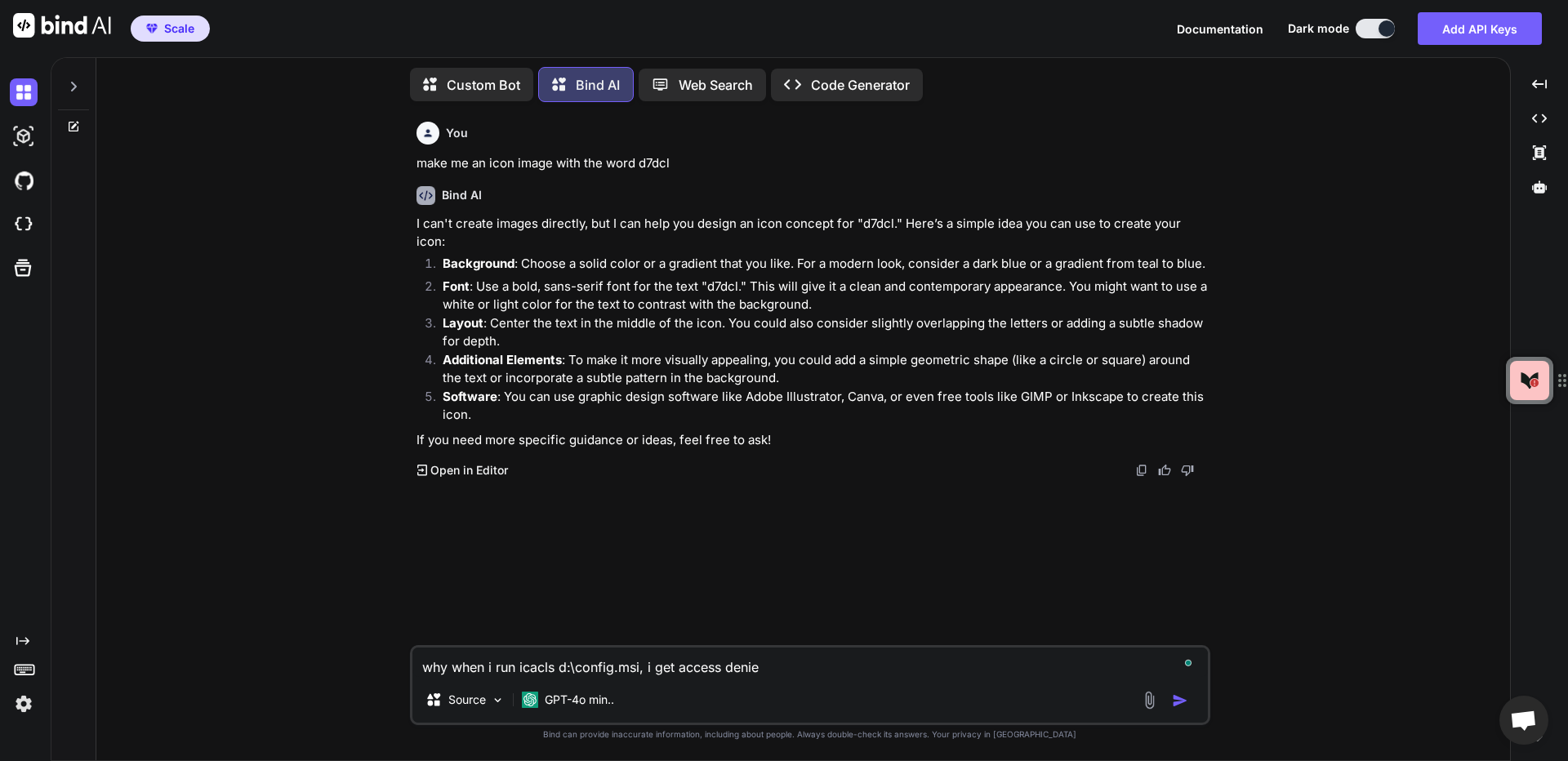
type textarea "why when i run icacls d:\config.msi, i get access denied"
type textarea "x"
type textarea "why when i run icacls d:\config.msi, i get access denied"
type textarea "x"
type textarea "why when i run icacls d:\config.msi, i get access denied e"
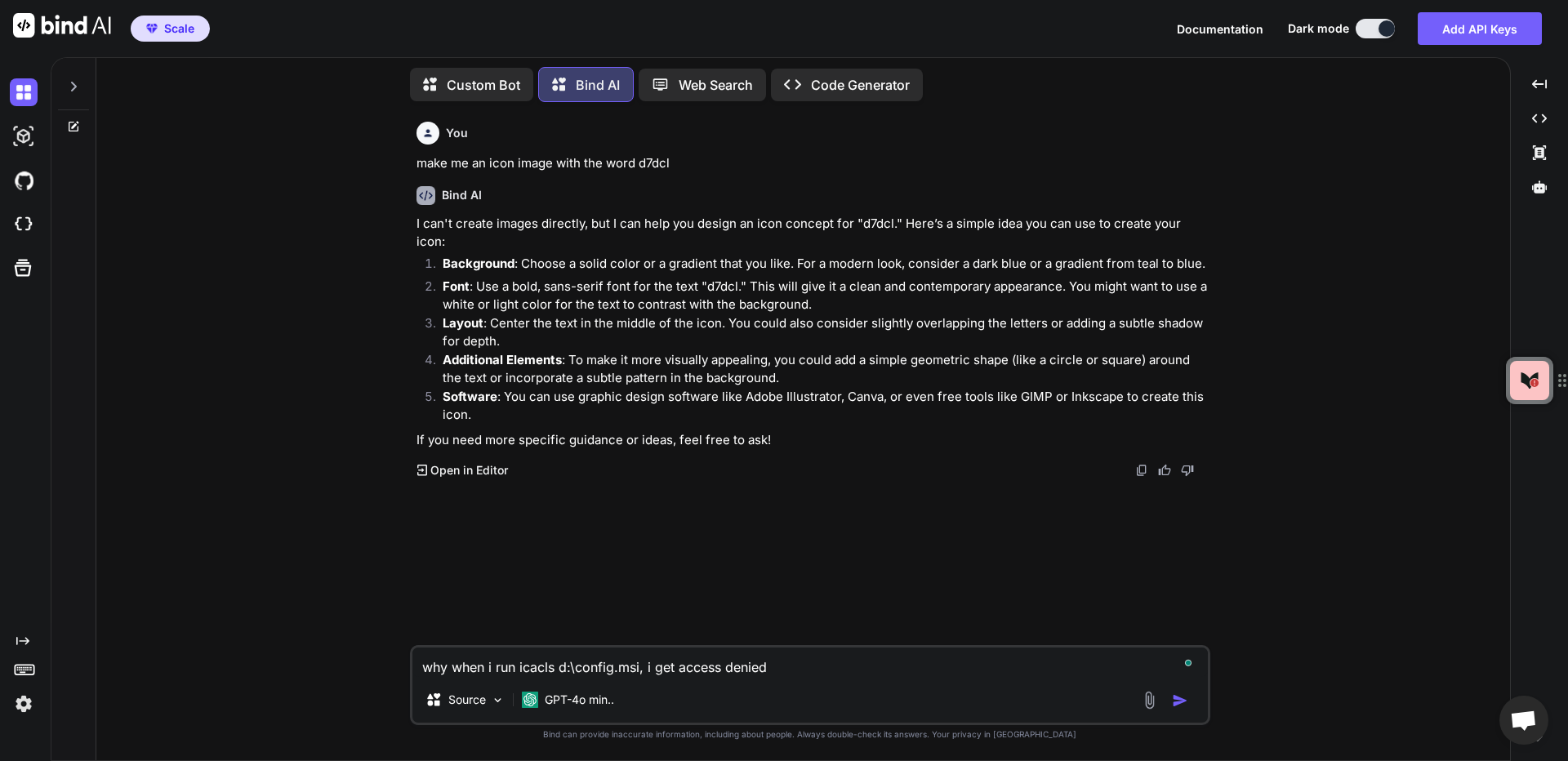
type textarea "x"
type textarea "why when i run icacls d:\config.msi, i get access denied er"
type textarea "x"
type textarea "why when i run icacls d:\config.msi, i get access denied err"
type textarea "x"
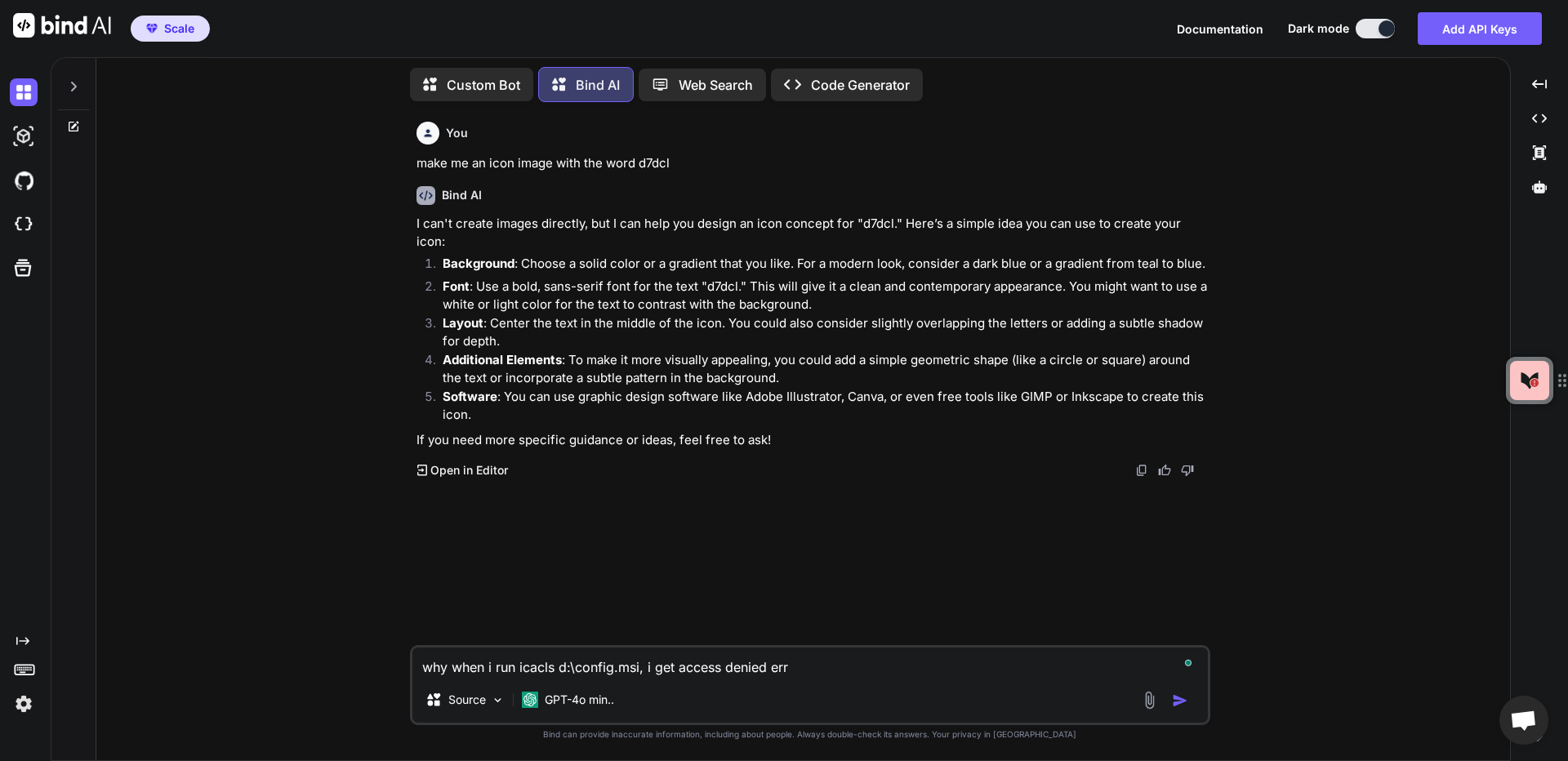
type textarea "why when i run icacls d:\config.msi, i get access denied erro"
type textarea "x"
type textarea "why when i run icacls d:\config.msi, i get access denied error"
type textarea "x"
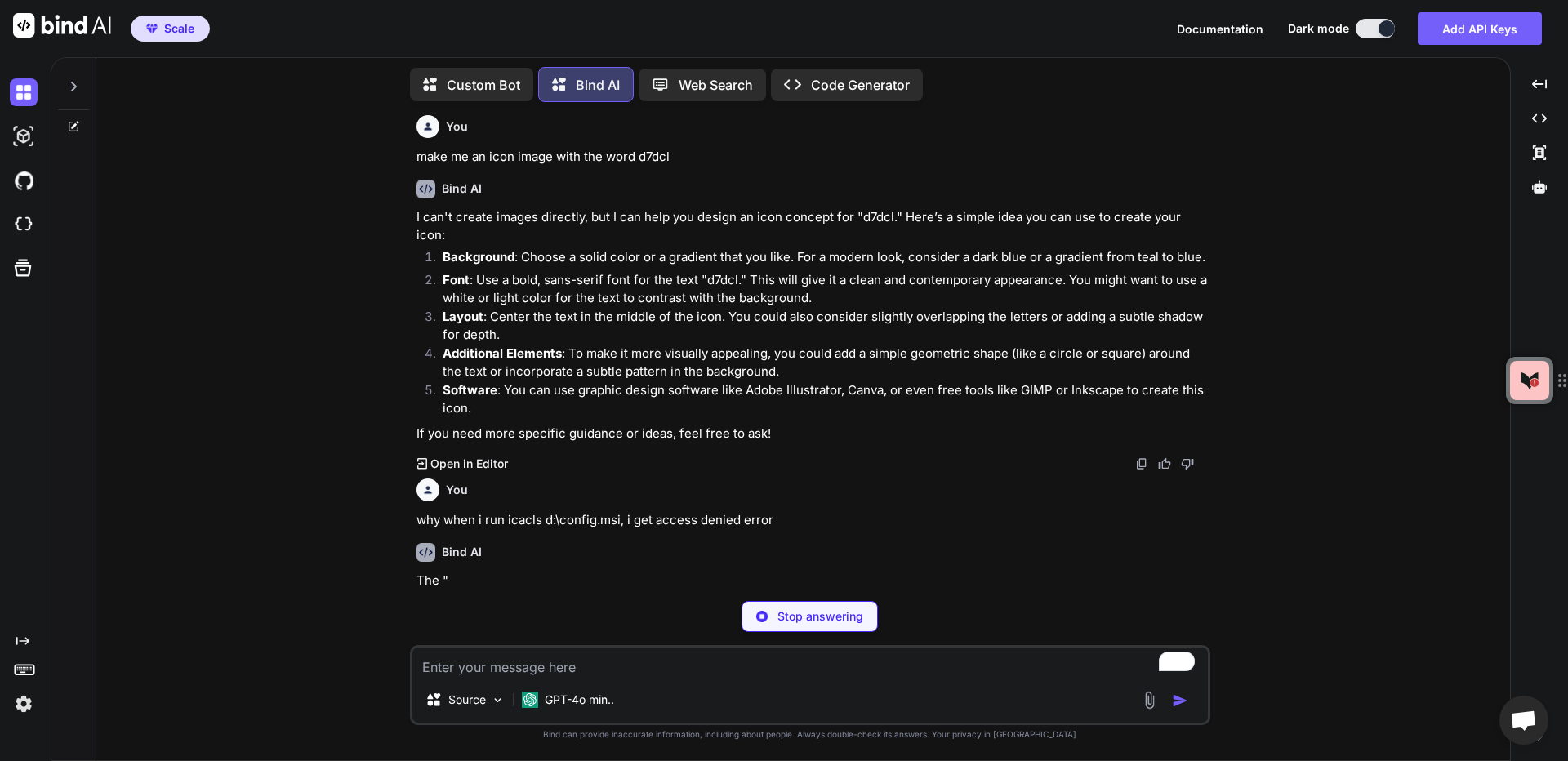
scroll to position [0, 0]
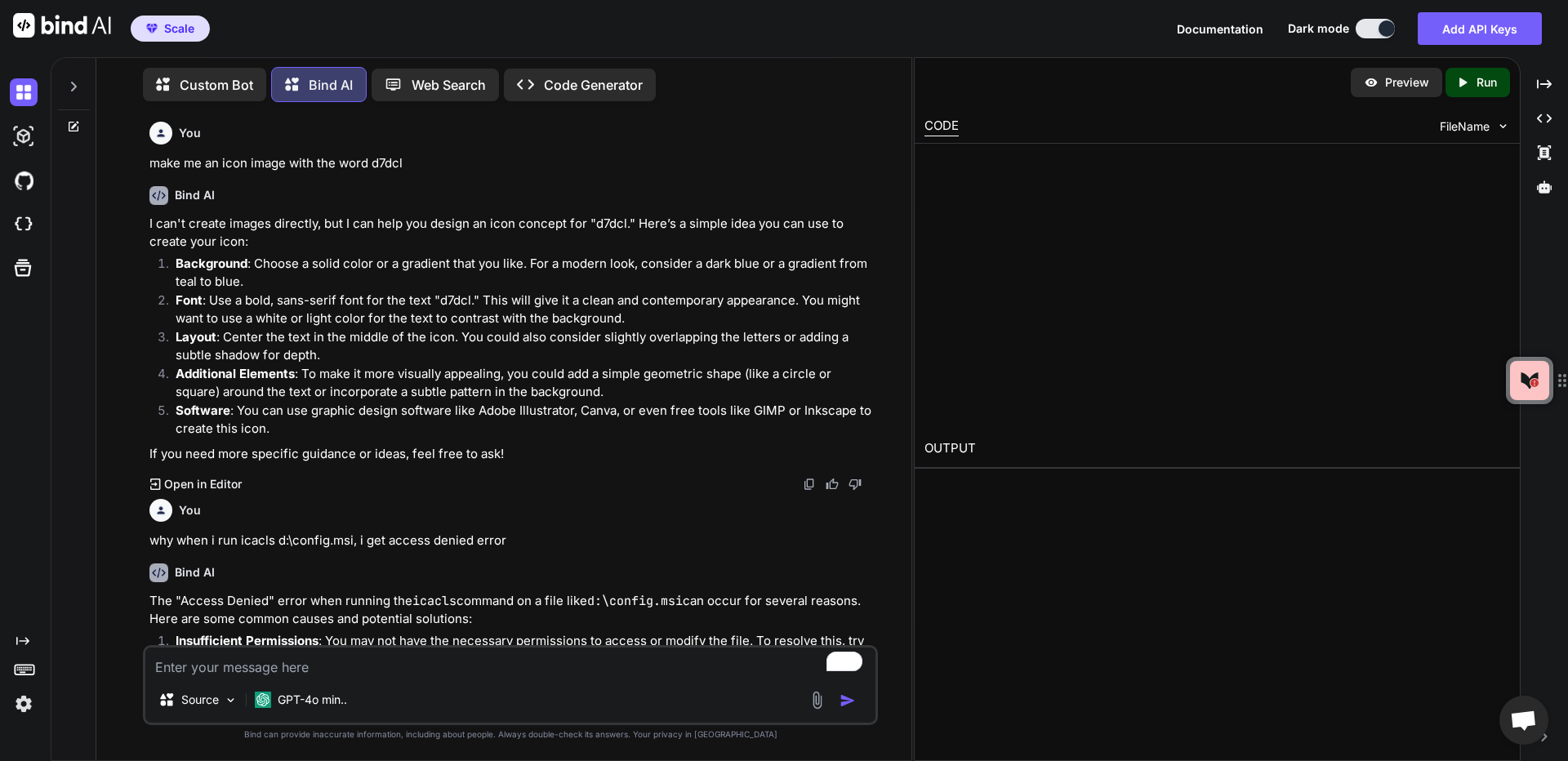
type textarea "x"
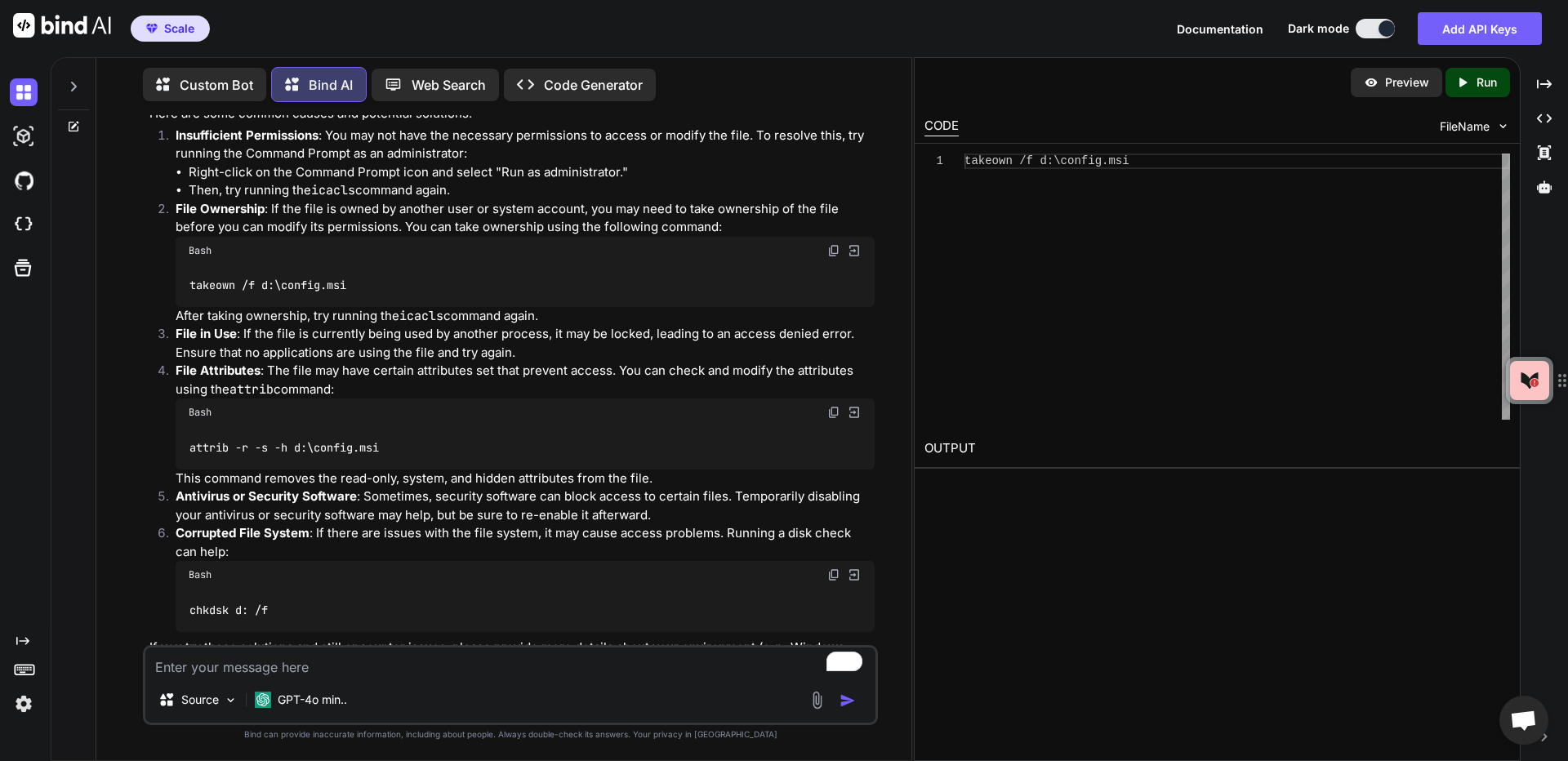
scroll to position [562, 0]
